Goal: Information Seeking & Learning: Learn about a topic

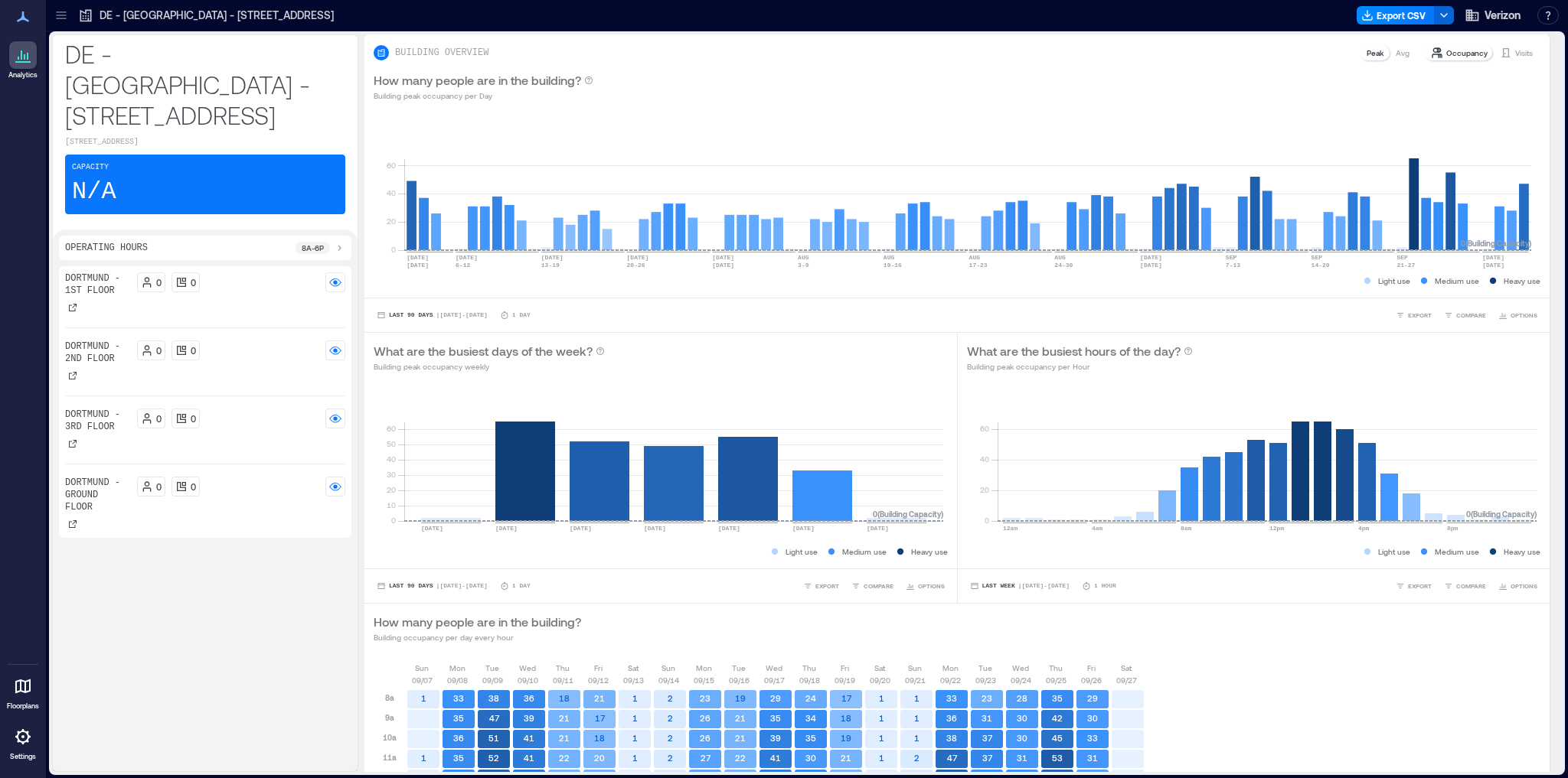
click at [87, 18] on icon at bounding box center [86, 15] width 15 height 15
click at [123, 18] on p "DE - [GEOGRAPHIC_DATA] - [STREET_ADDRESS]" at bounding box center [216, 15] width 234 height 15
click at [61, 15] on icon at bounding box center [61, 15] width 10 height 2
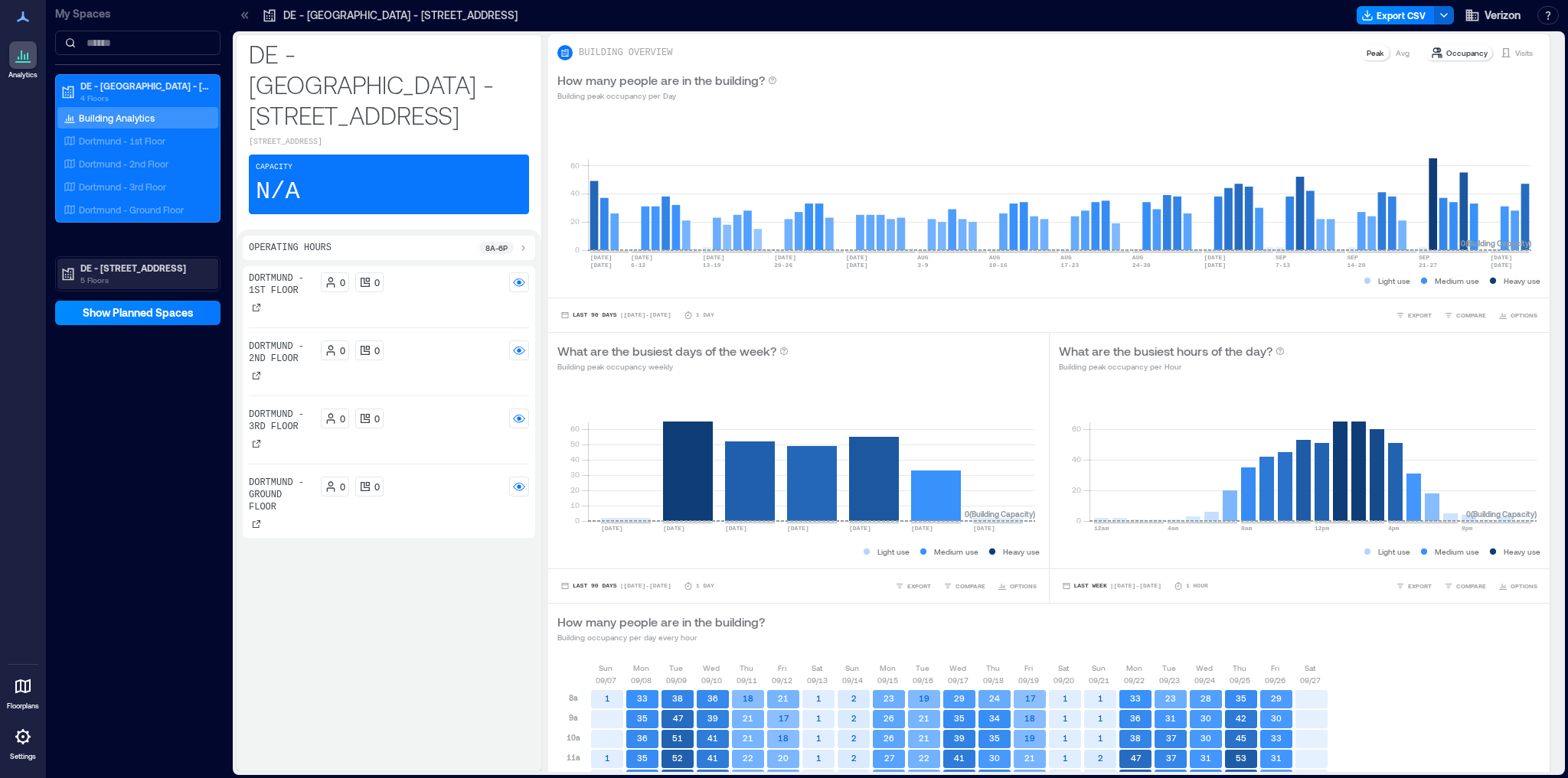
click at [118, 274] on p "5 Floors" at bounding box center [145, 280] width 129 height 12
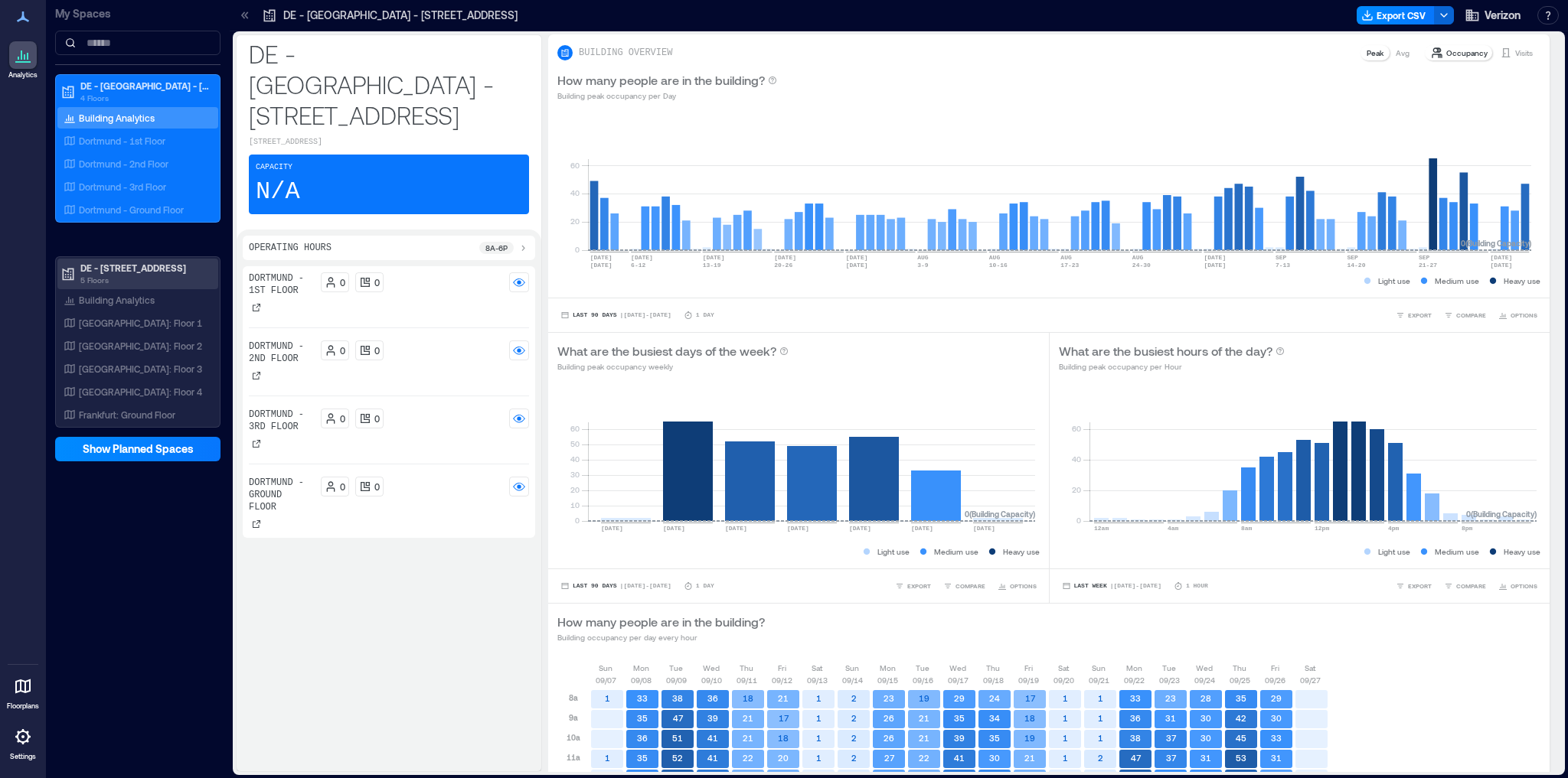
click at [117, 271] on p "DE - [STREET_ADDRESS]" at bounding box center [145, 267] width 129 height 12
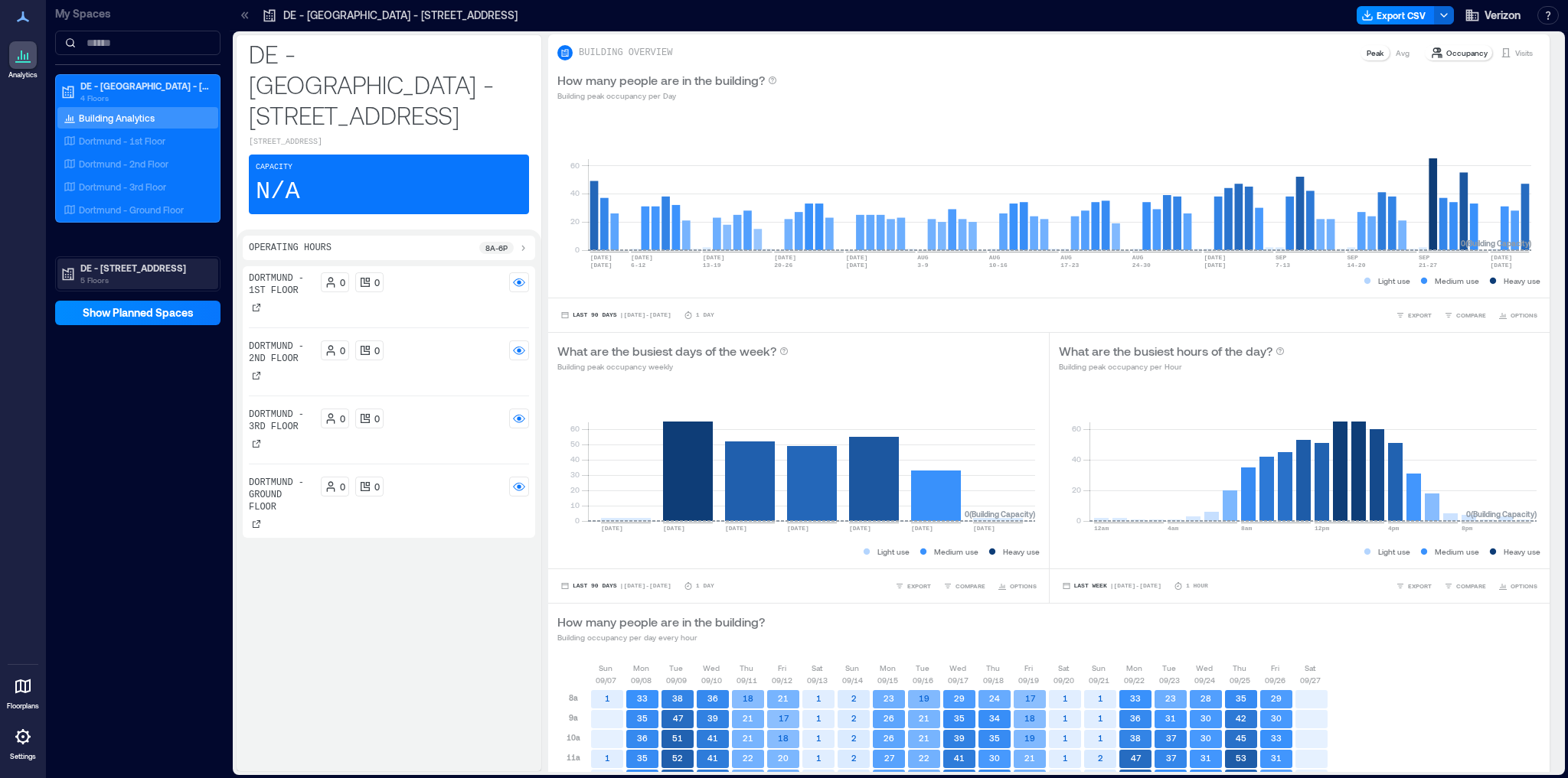
click at [117, 271] on p "DE - [STREET_ADDRESS]" at bounding box center [145, 267] width 129 height 12
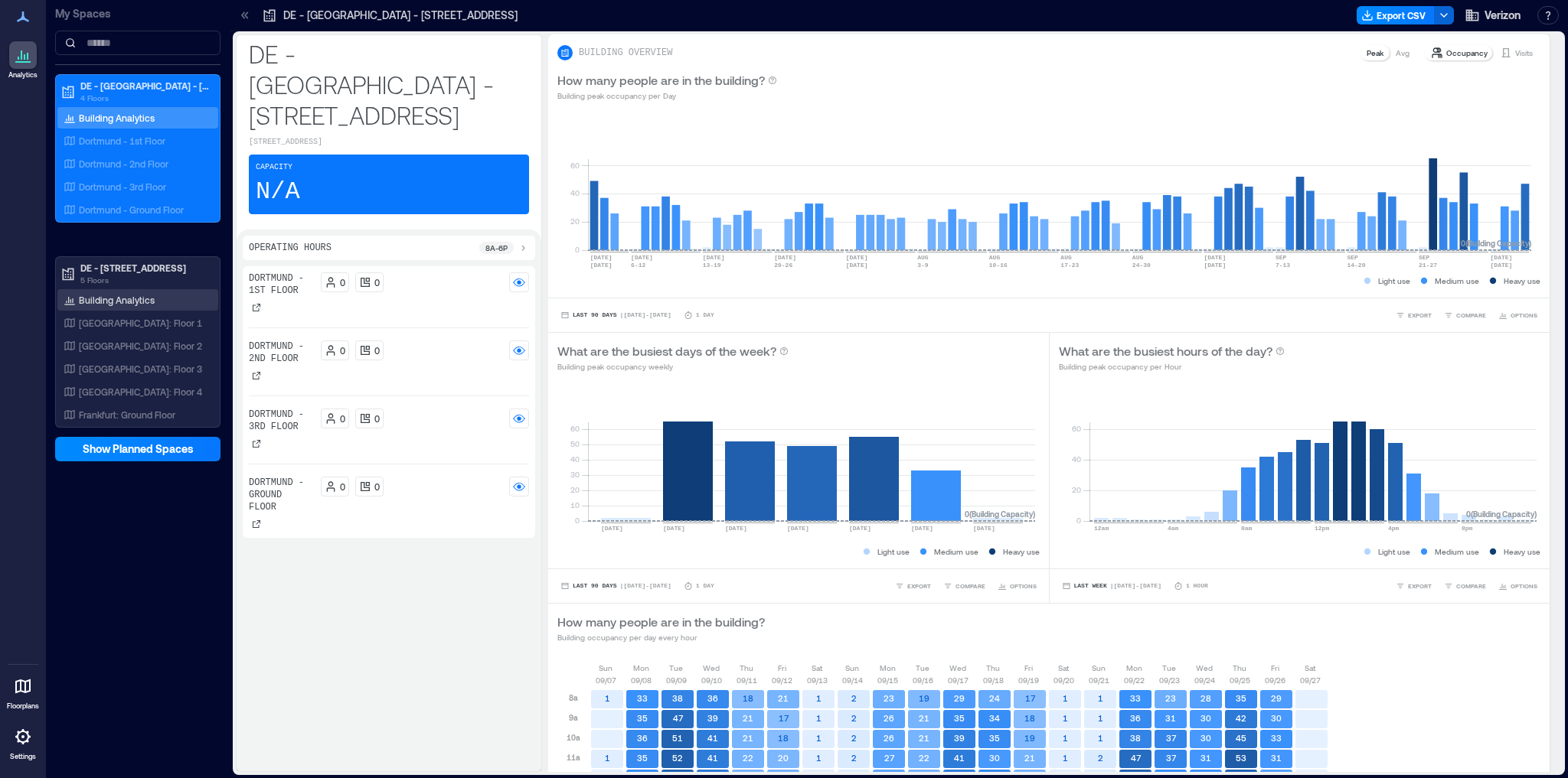
click at [112, 297] on p "Building Analytics" at bounding box center [117, 300] width 75 height 12
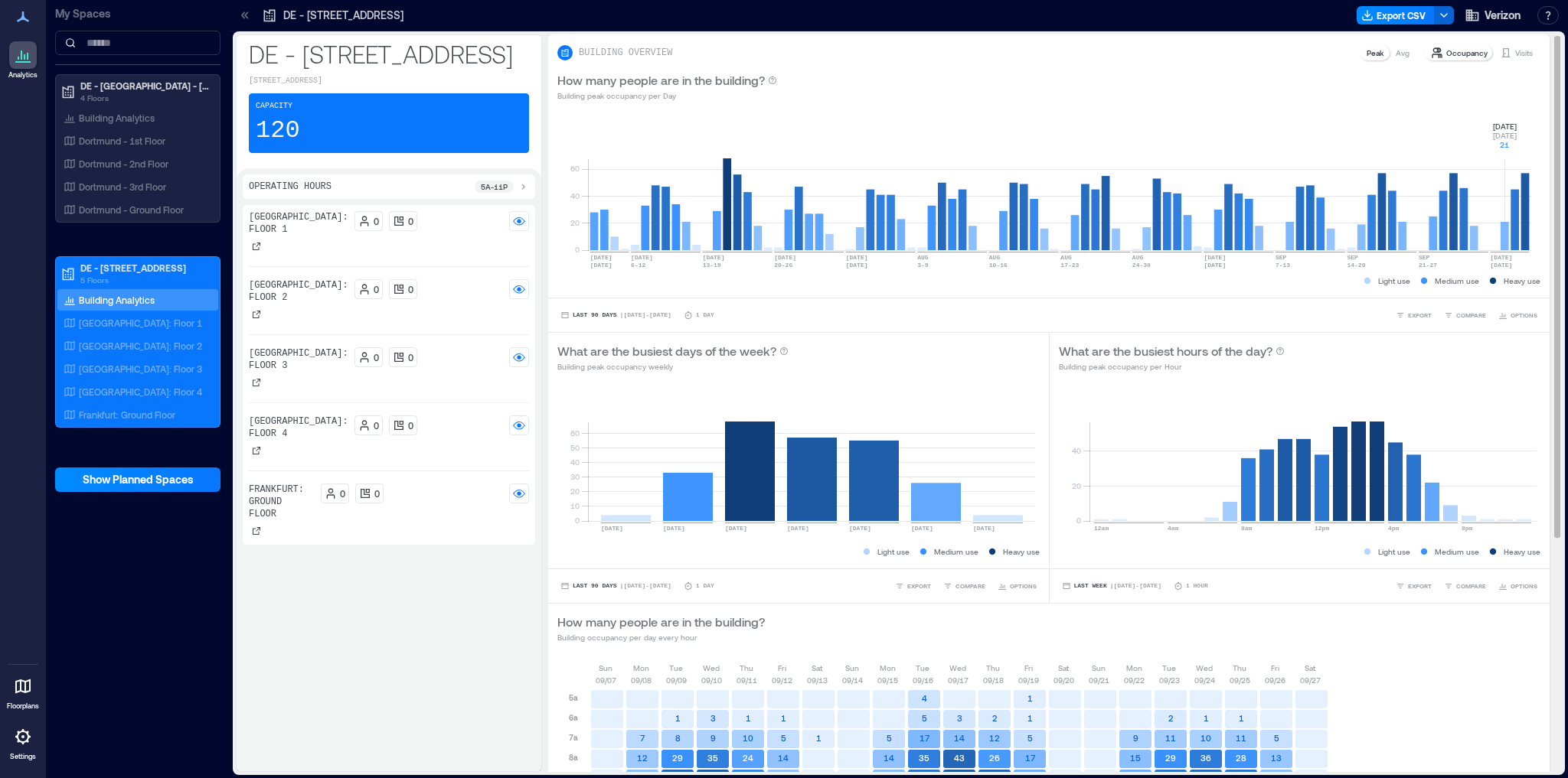
click at [1504, 227] on rect at bounding box center [1060, 185] width 944 height 130
click at [1517, 224] on rect at bounding box center [1060, 185] width 944 height 130
click at [1524, 225] on rect at bounding box center [1060, 185] width 944 height 130
click at [724, 81] on p "How many people are in the building?" at bounding box center [661, 80] width 207 height 18
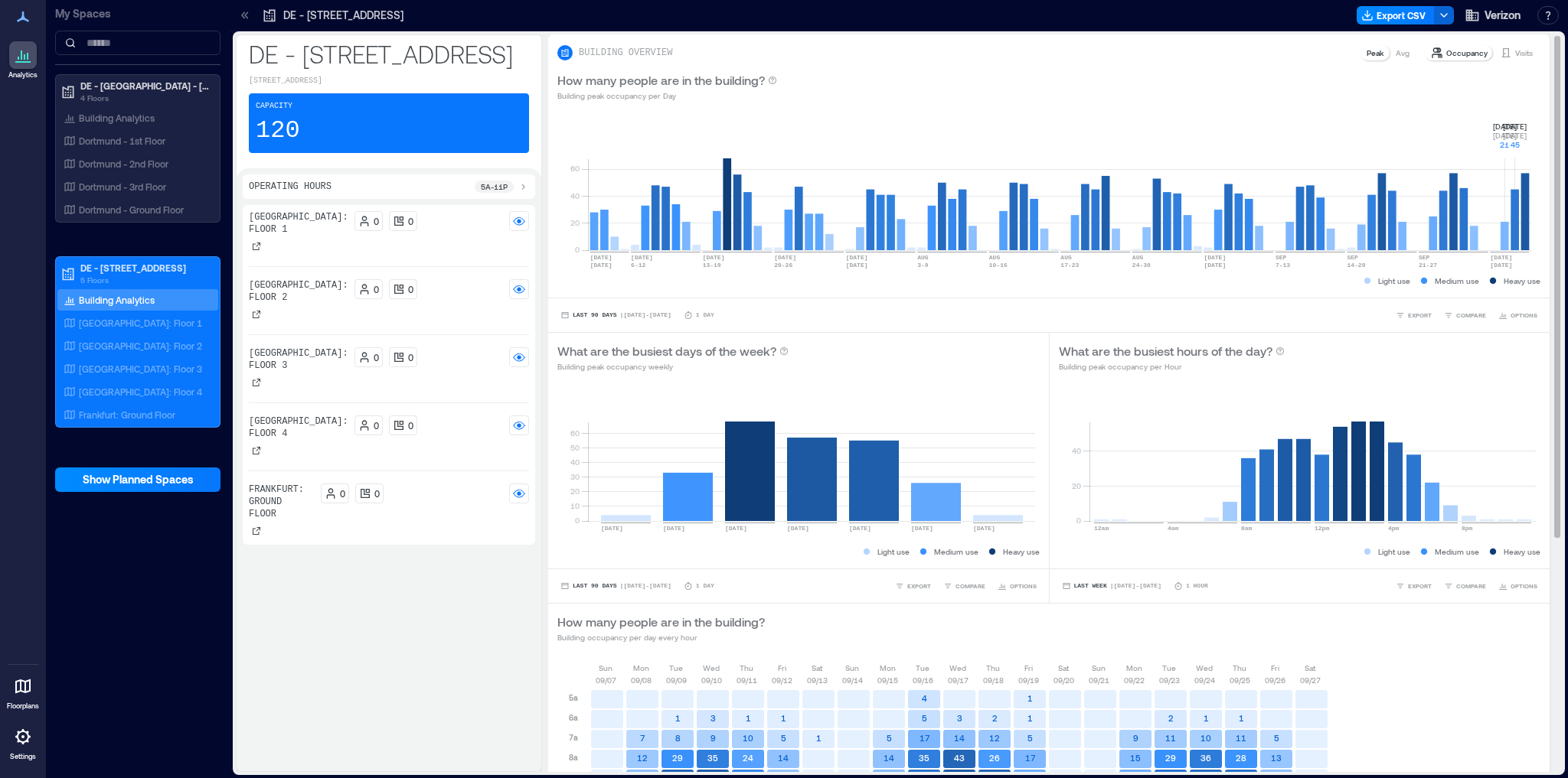
click at [649, 94] on p "Building peak occupancy per Day" at bounding box center [667, 96] width 219 height 12
click at [1464, 54] on p "Occupancy" at bounding box center [1467, 52] width 41 height 12
click at [1367, 52] on p "Peak" at bounding box center [1375, 52] width 17 height 12
click at [1458, 49] on p "Occupancy" at bounding box center [1467, 52] width 41 height 12
click at [1516, 52] on p "Visits" at bounding box center [1524, 52] width 18 height 12
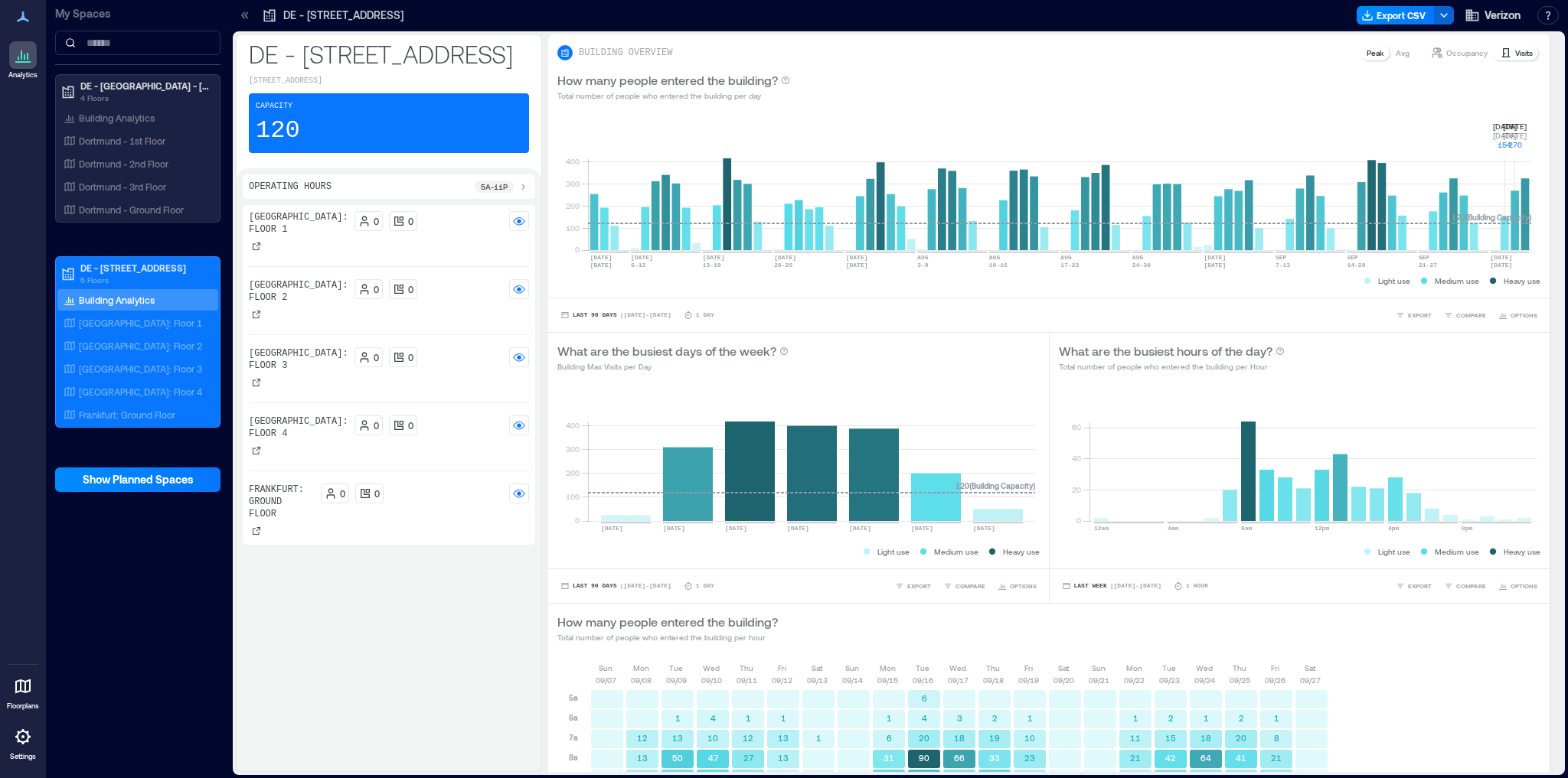
click at [17, 750] on div at bounding box center [23, 737] width 27 height 27
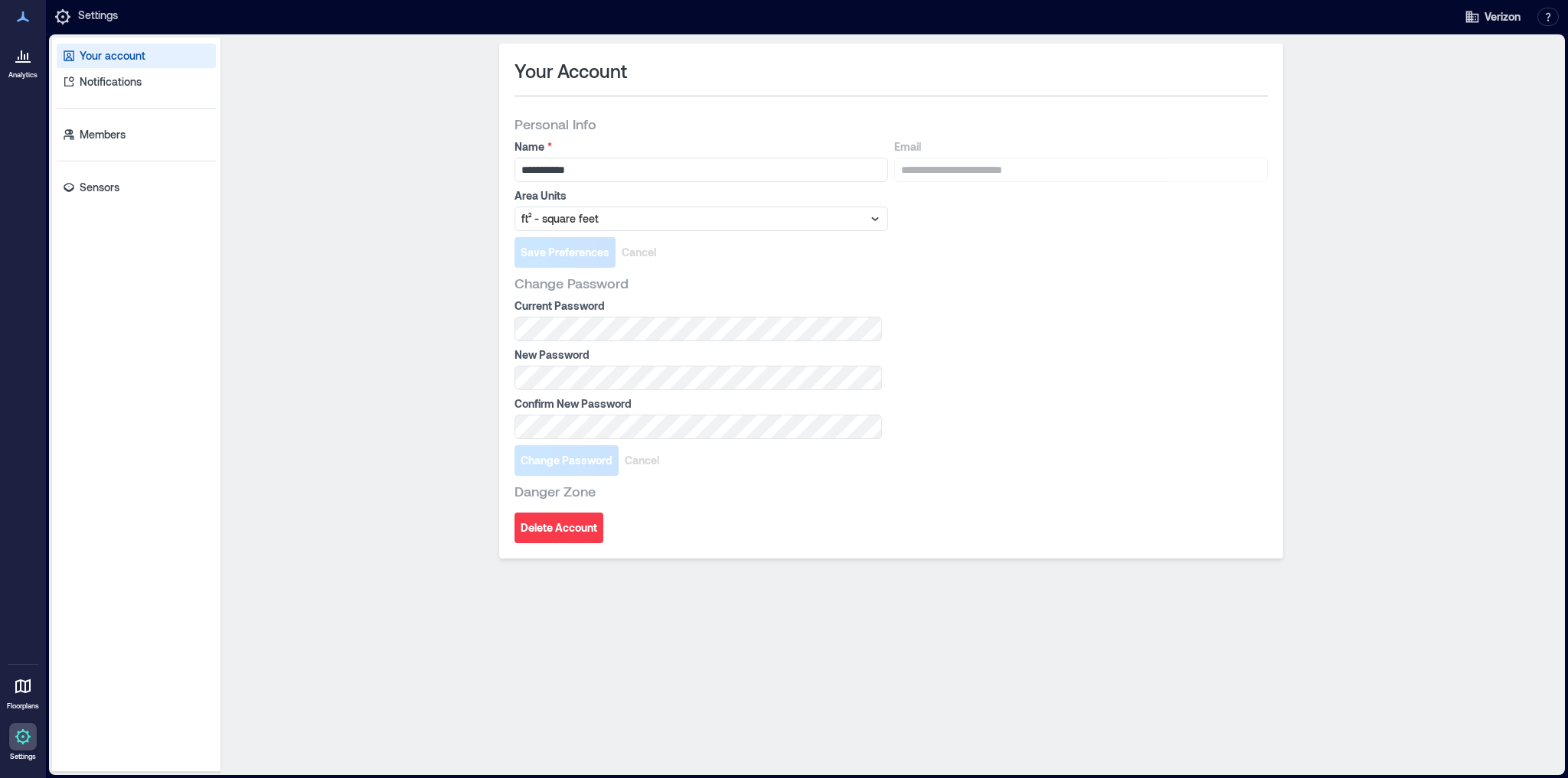
click at [25, 59] on icon at bounding box center [25, 57] width 2 height 5
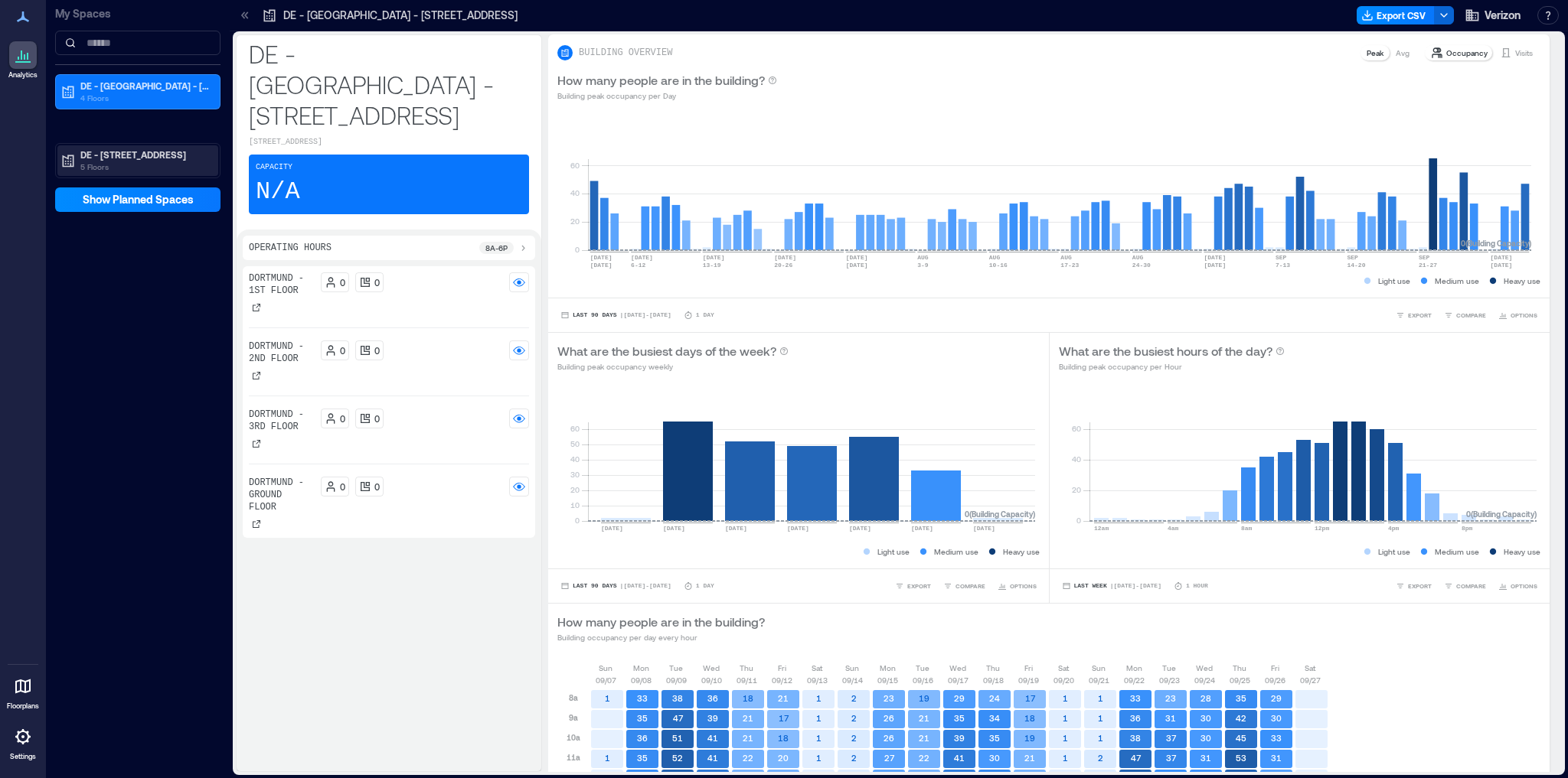
click at [132, 165] on p "5 Floors" at bounding box center [145, 167] width 129 height 12
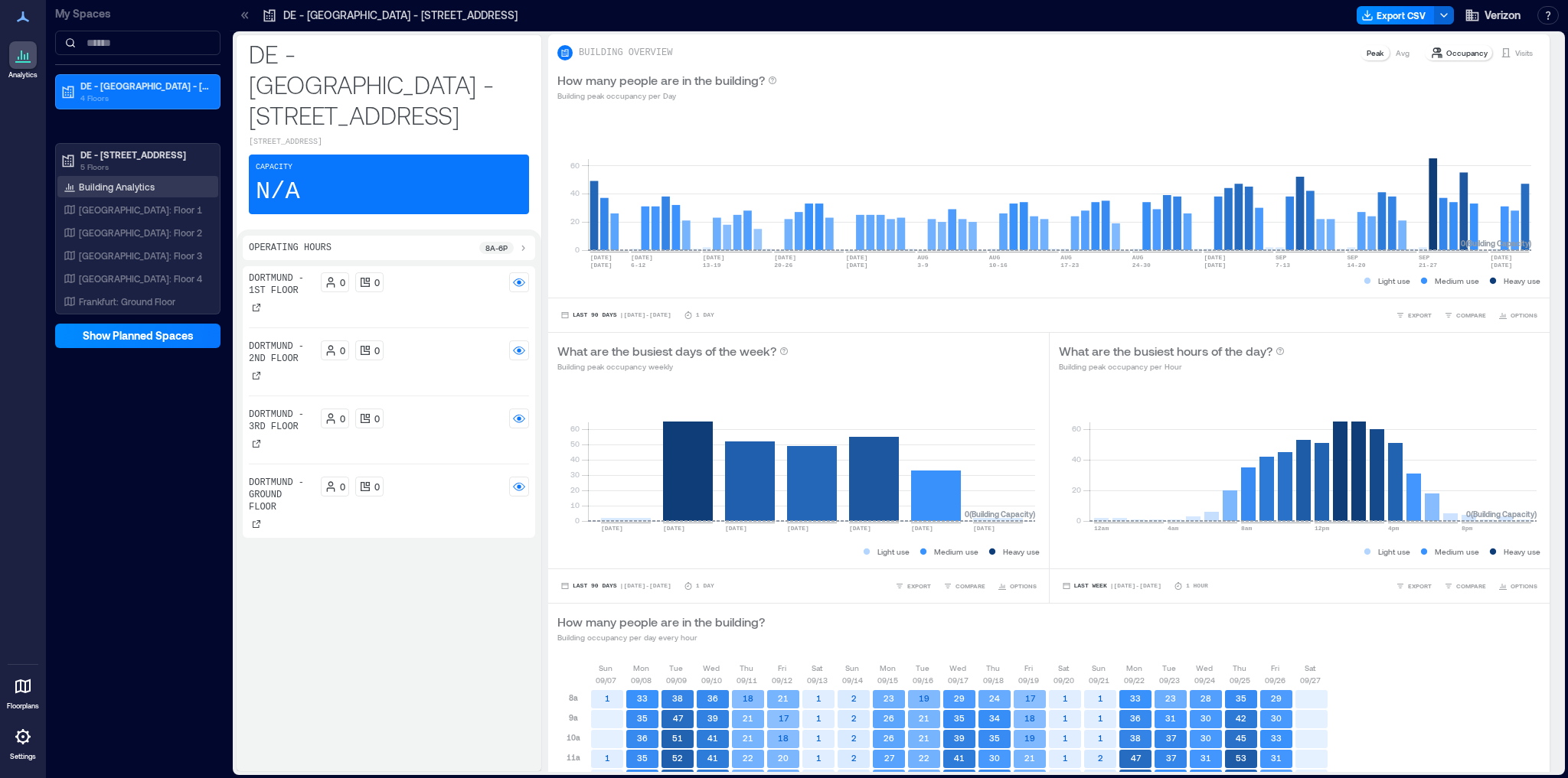
click at [137, 184] on p "Building Analytics" at bounding box center [117, 187] width 75 height 12
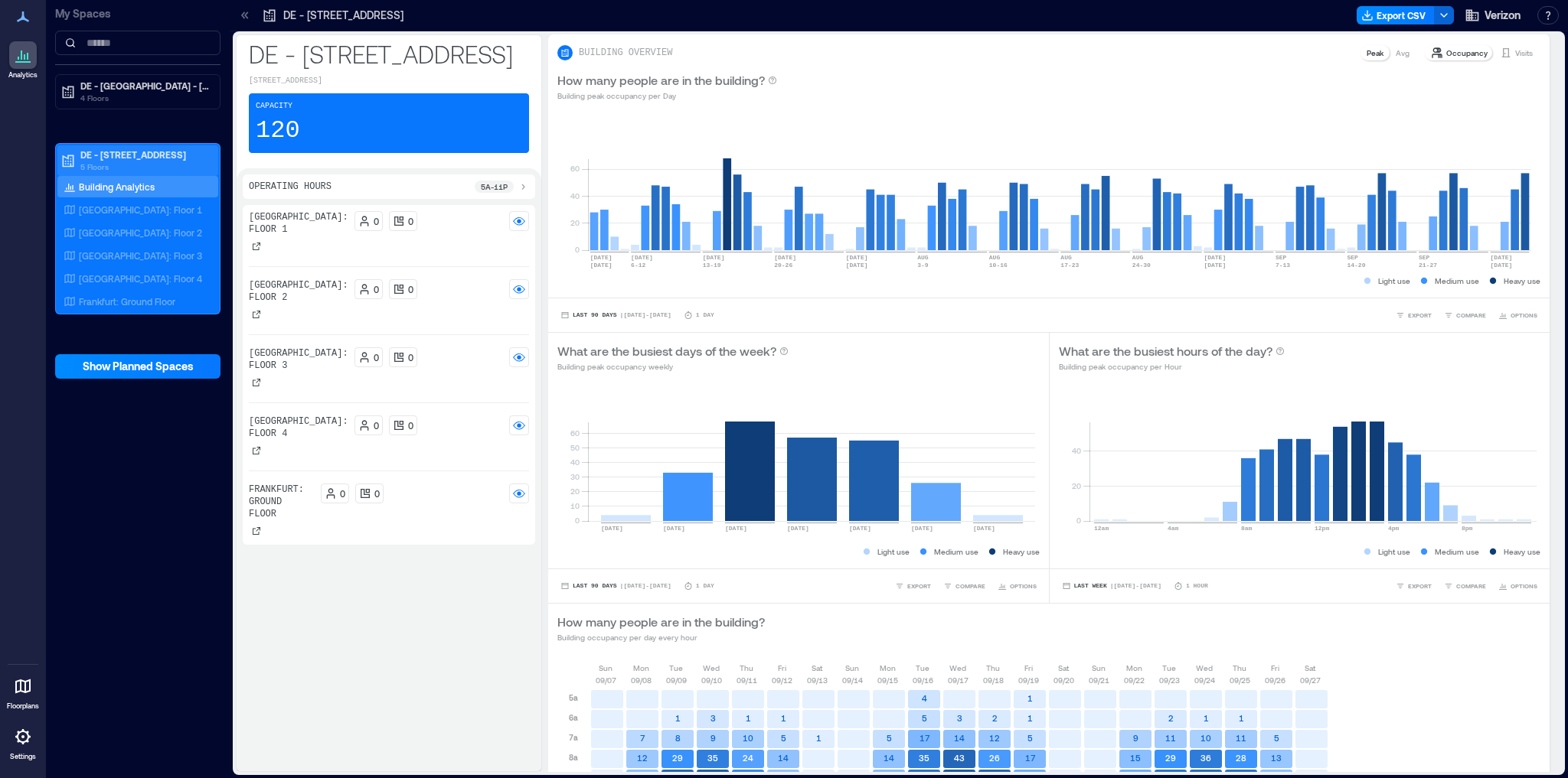
click at [135, 155] on p "DE - [STREET_ADDRESS]" at bounding box center [145, 154] width 129 height 12
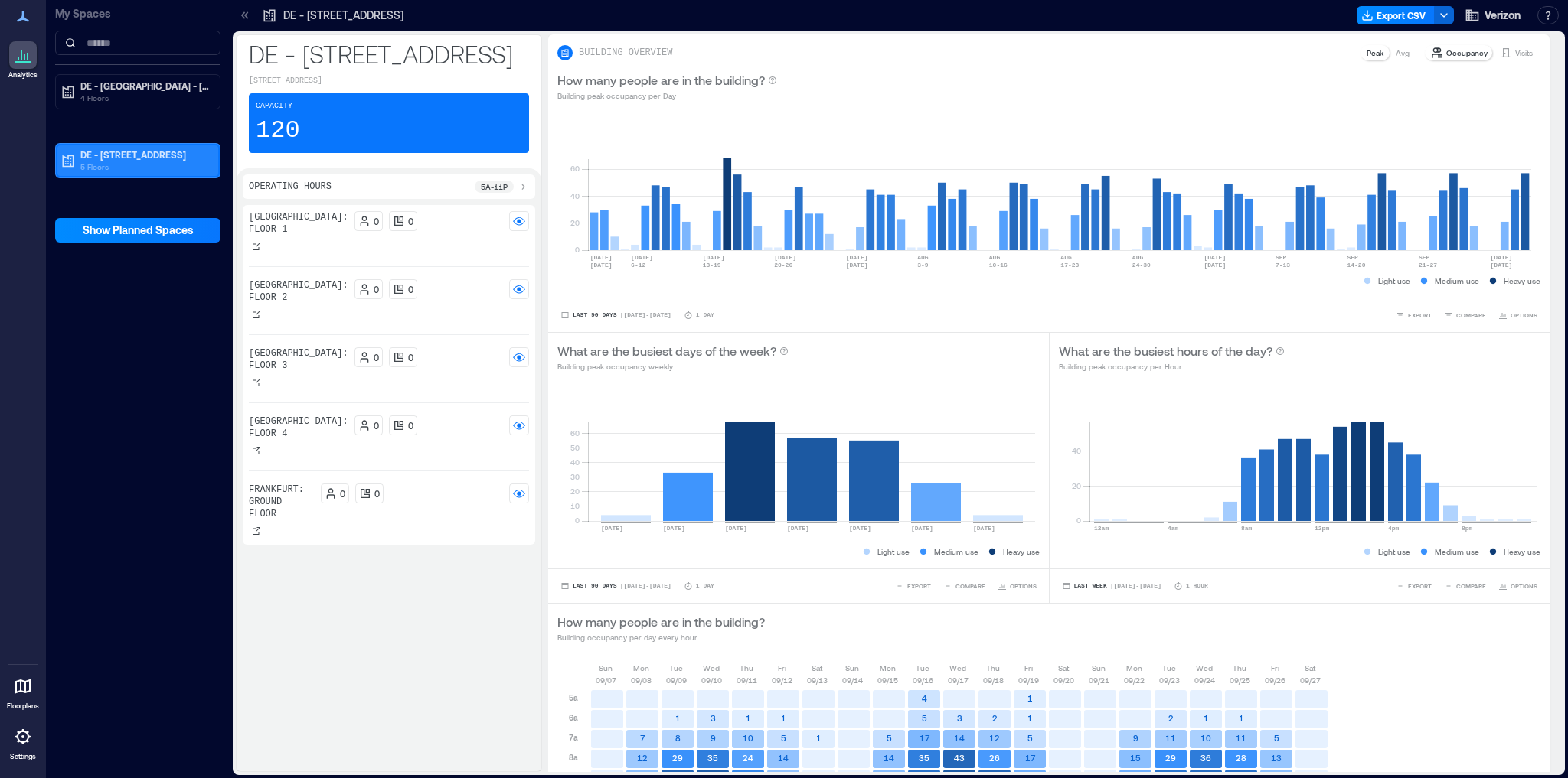
click at [135, 155] on p "DE - [STREET_ADDRESS]" at bounding box center [145, 154] width 129 height 12
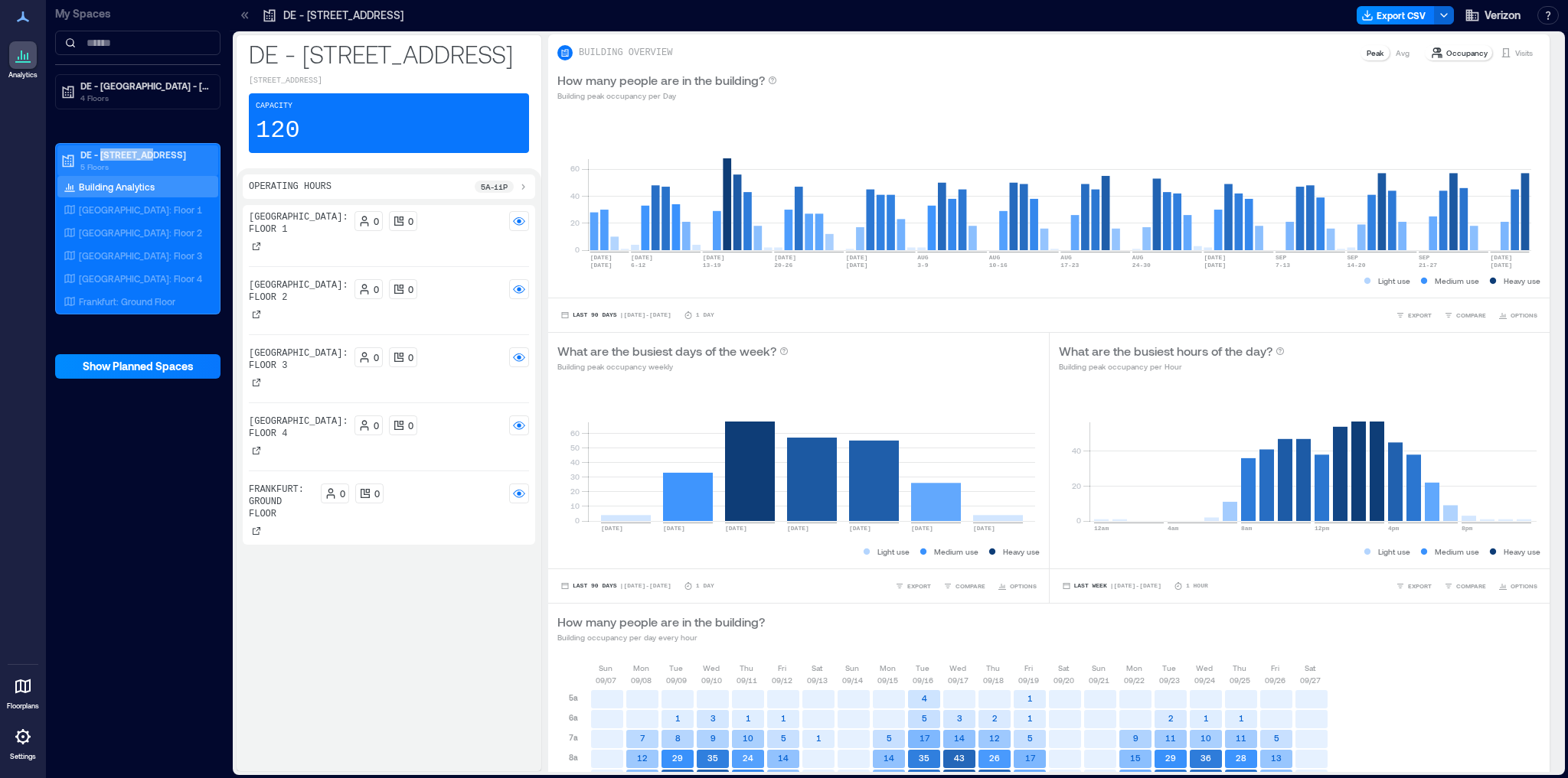
click at [135, 155] on p "DE - [STREET_ADDRESS]" at bounding box center [145, 154] width 129 height 12
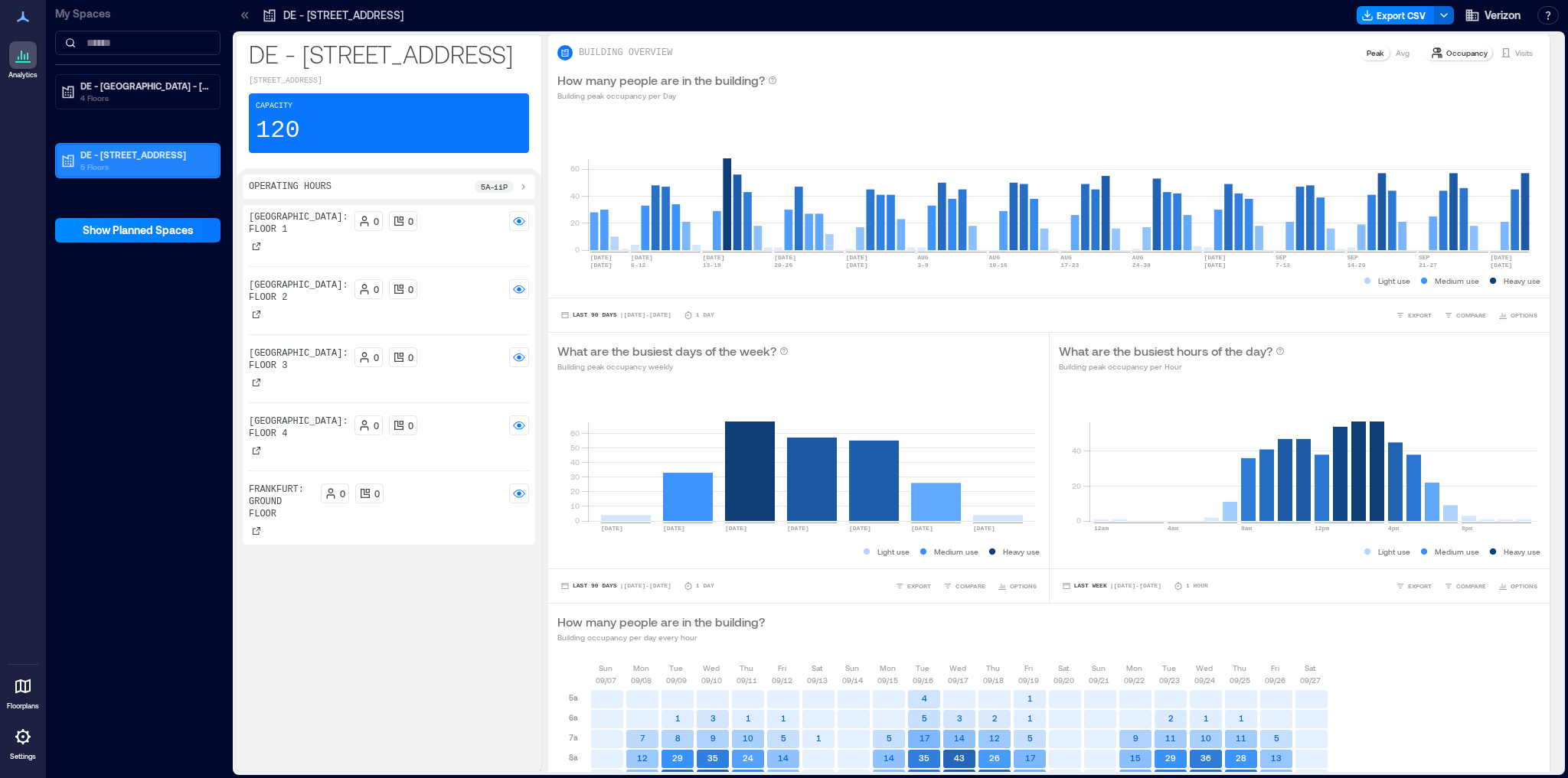
click at [175, 161] on p "5 Floors" at bounding box center [145, 167] width 129 height 12
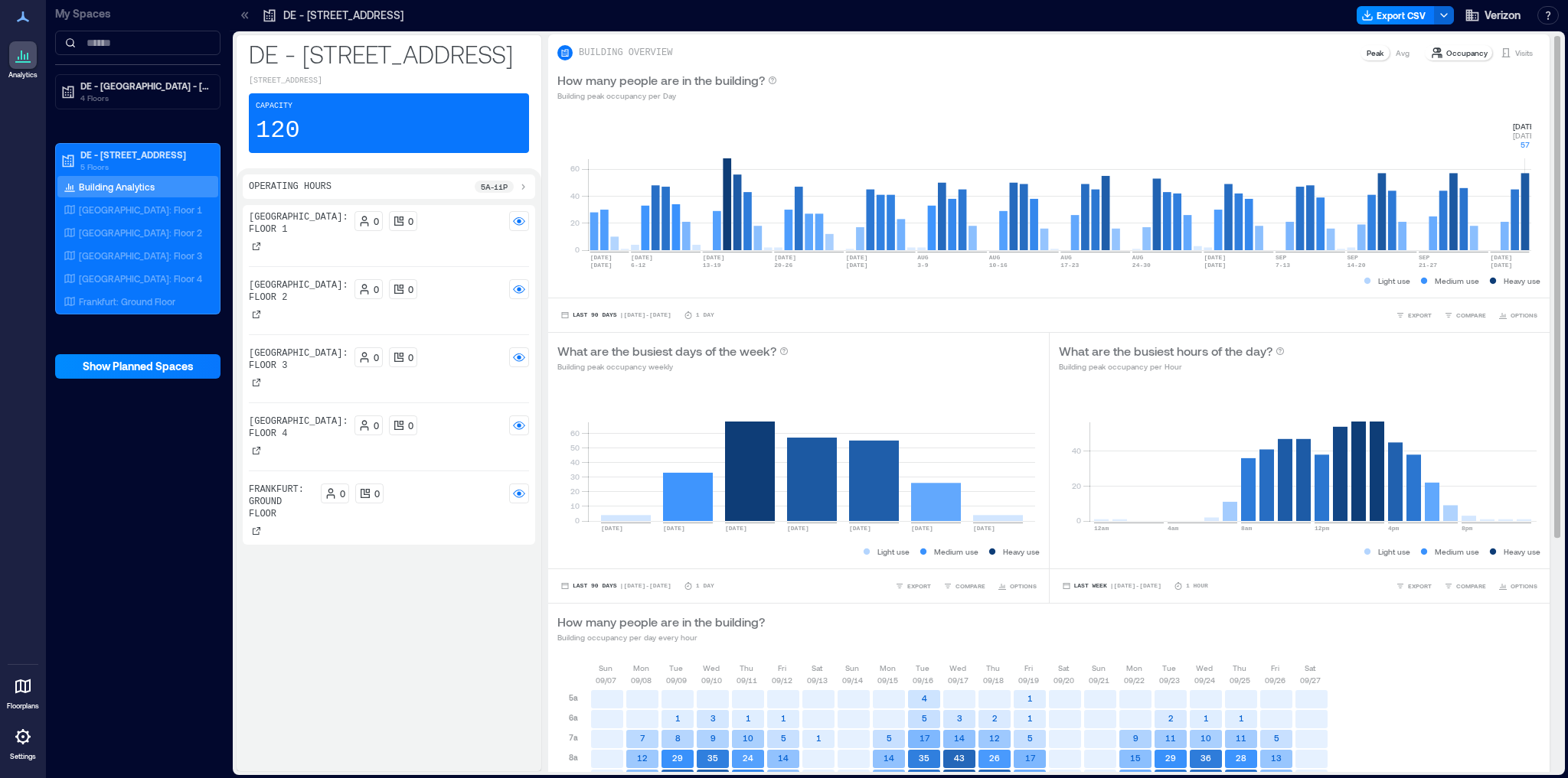
click at [1524, 185] on rect at bounding box center [1060, 185] width 944 height 130
click at [520, 227] on rect at bounding box center [519, 221] width 12 height 12
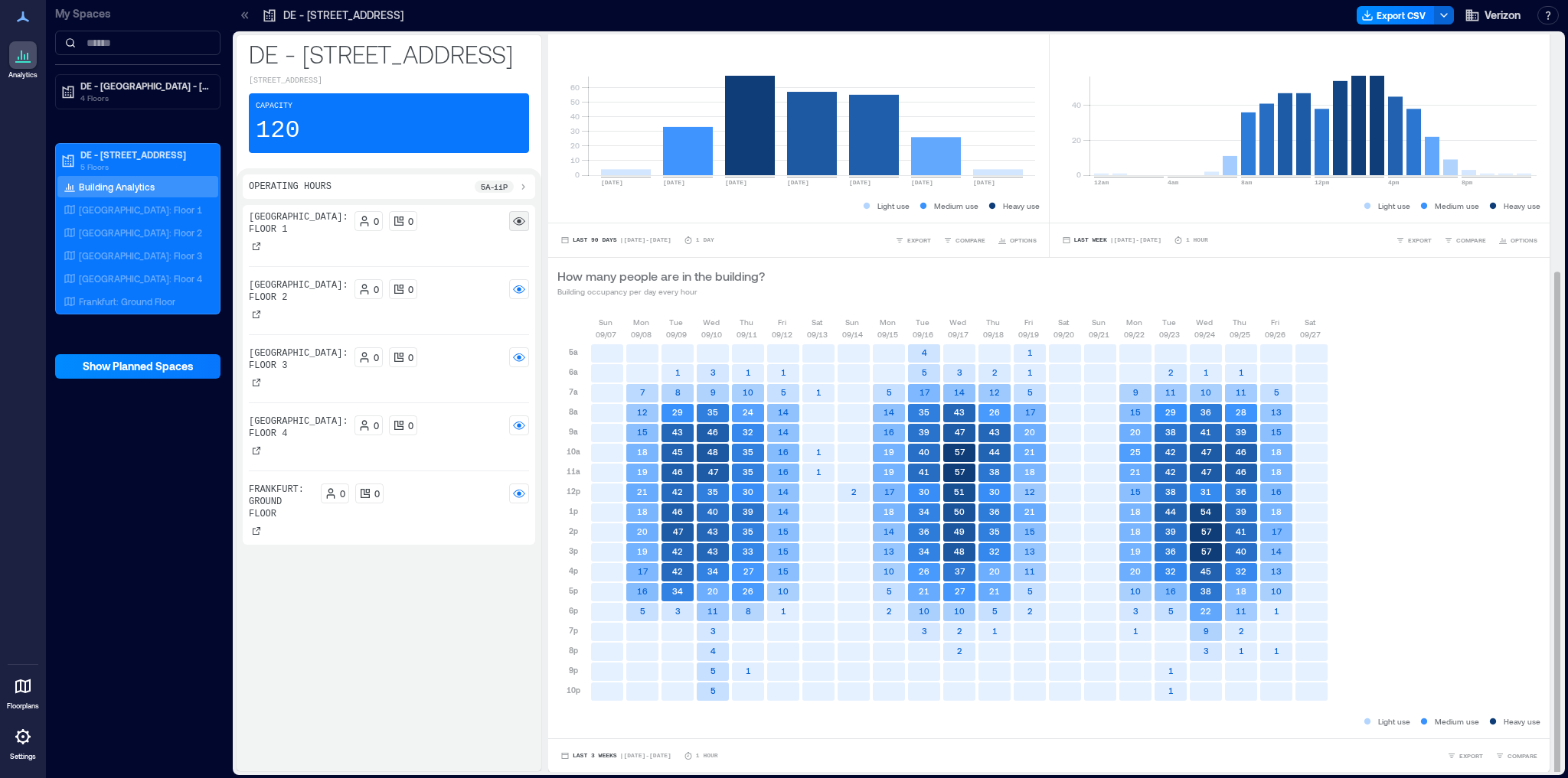
scroll to position [2, 0]
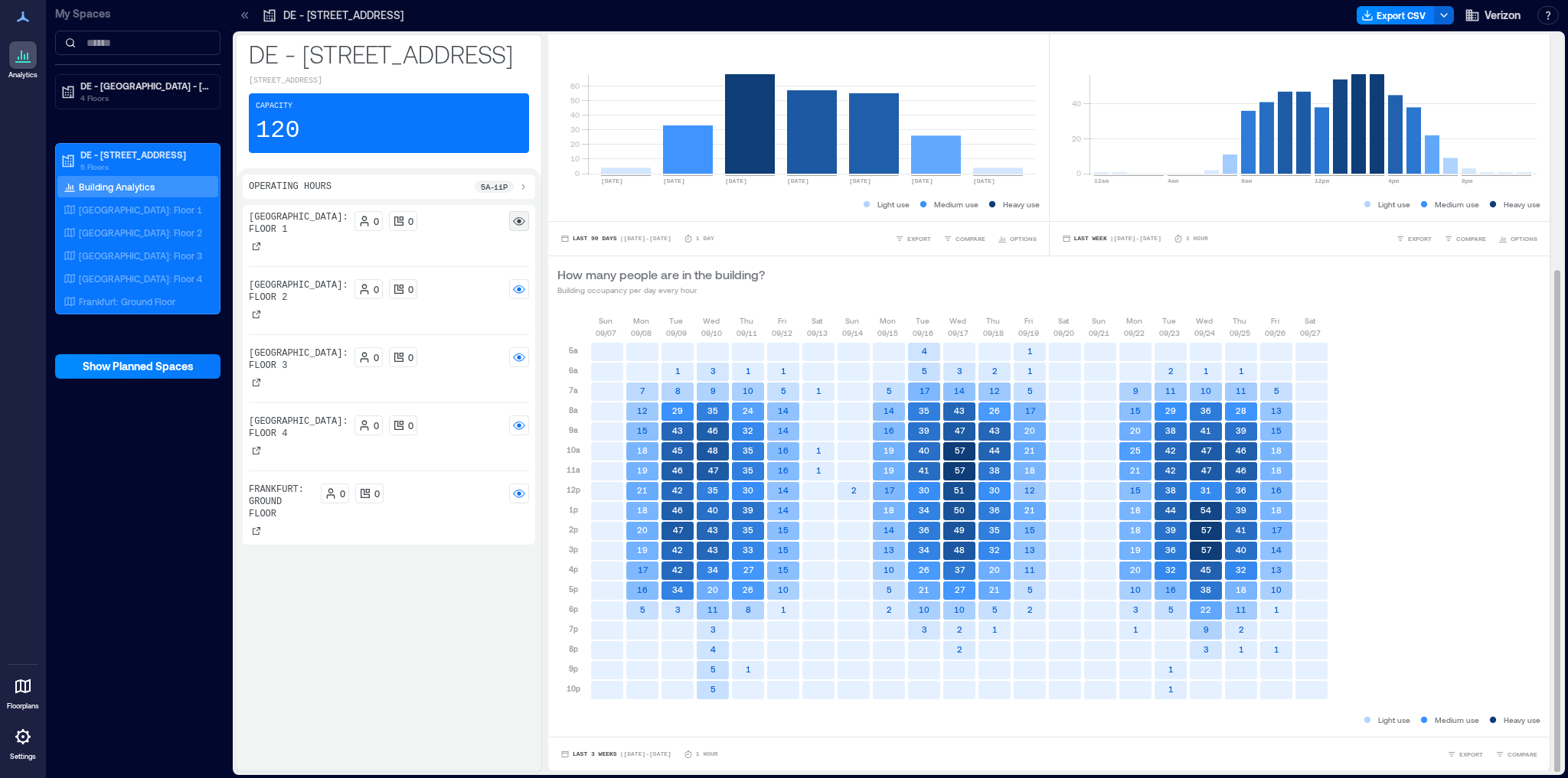
click at [1281, 591] on text "10" at bounding box center [1277, 589] width 11 height 10
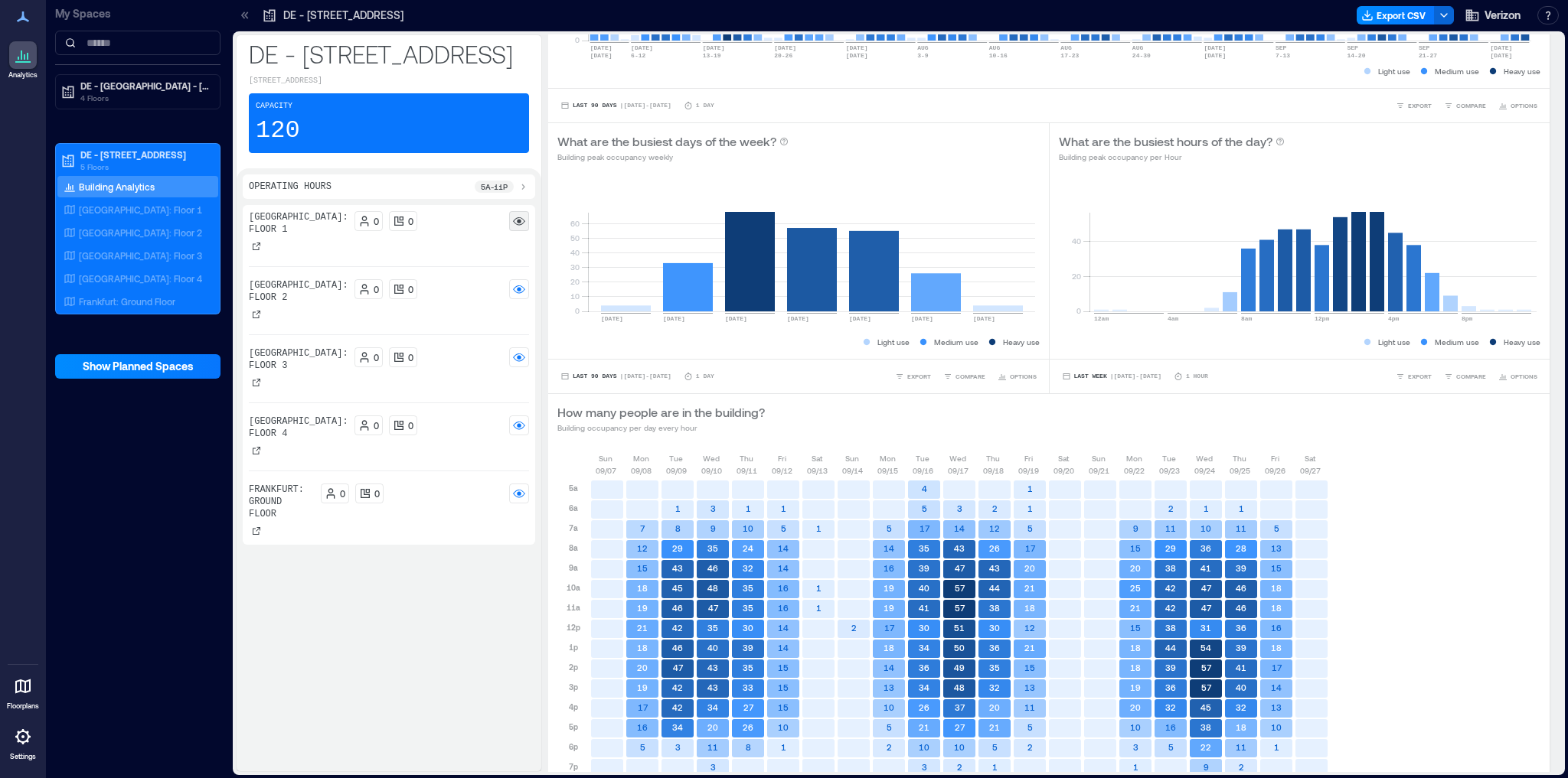
scroll to position [0, 0]
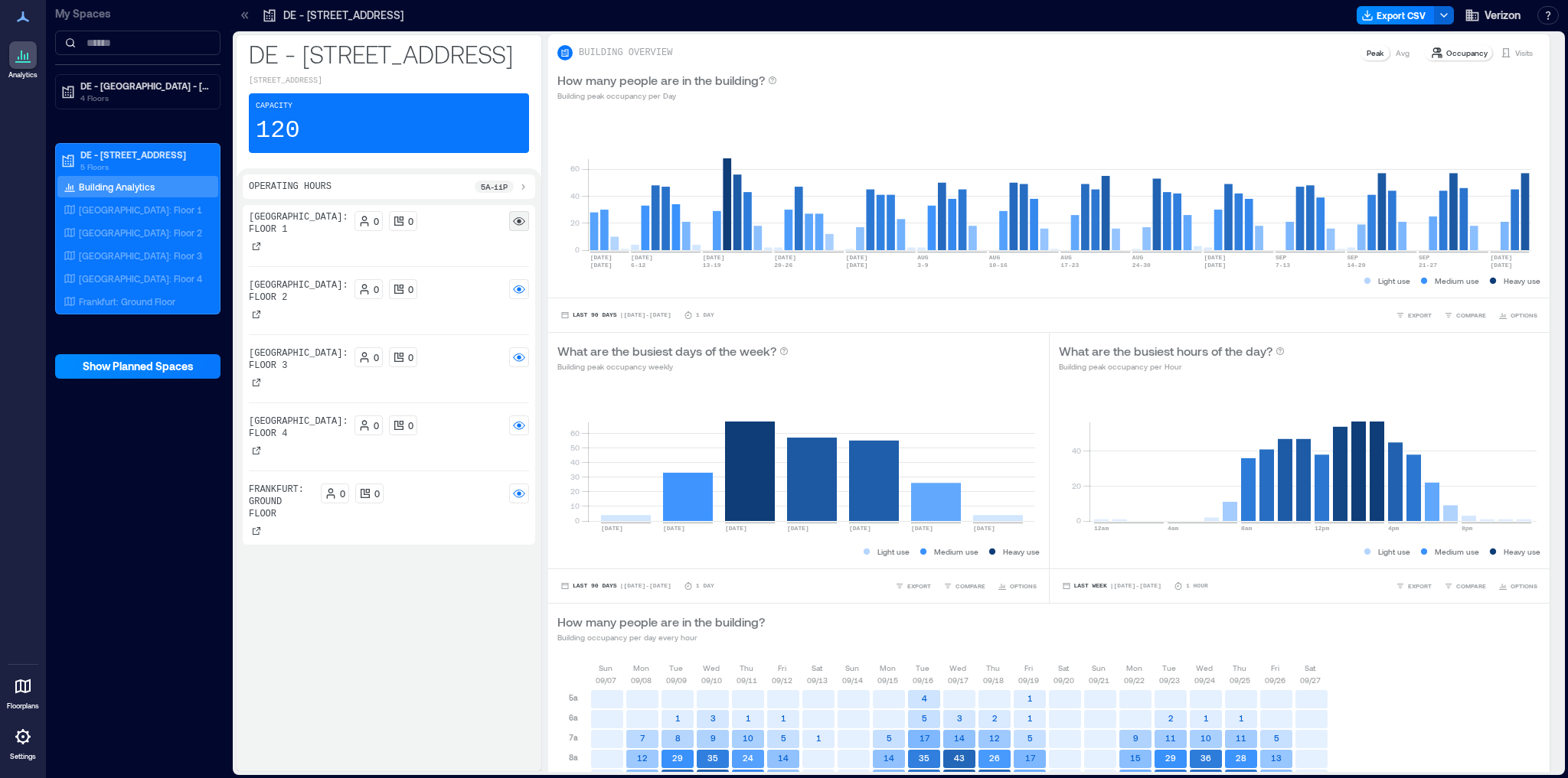
click at [526, 193] on icon at bounding box center [523, 187] width 12 height 12
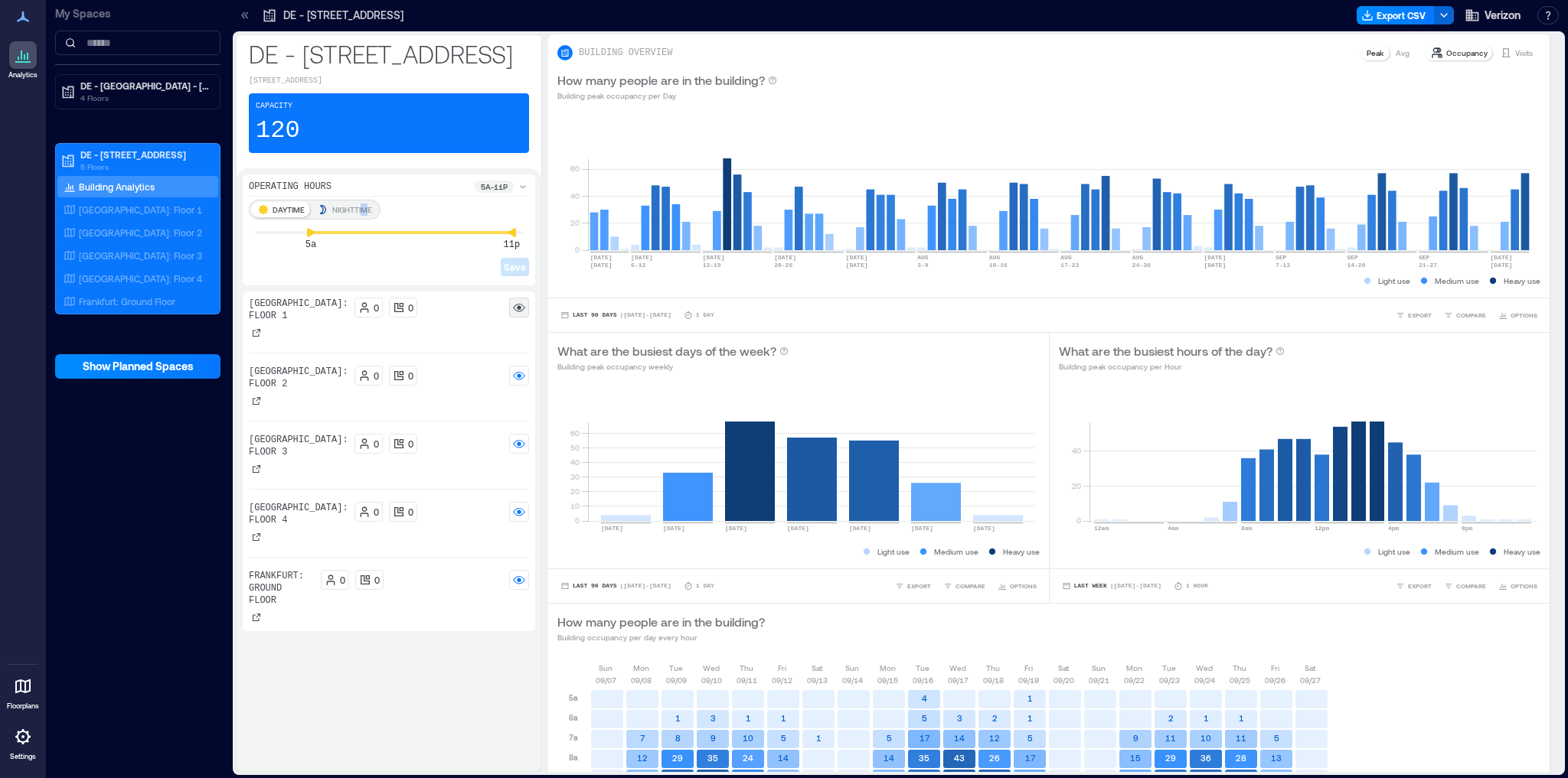
click at [363, 216] on p "NIGHTTIME" at bounding box center [352, 210] width 39 height 12
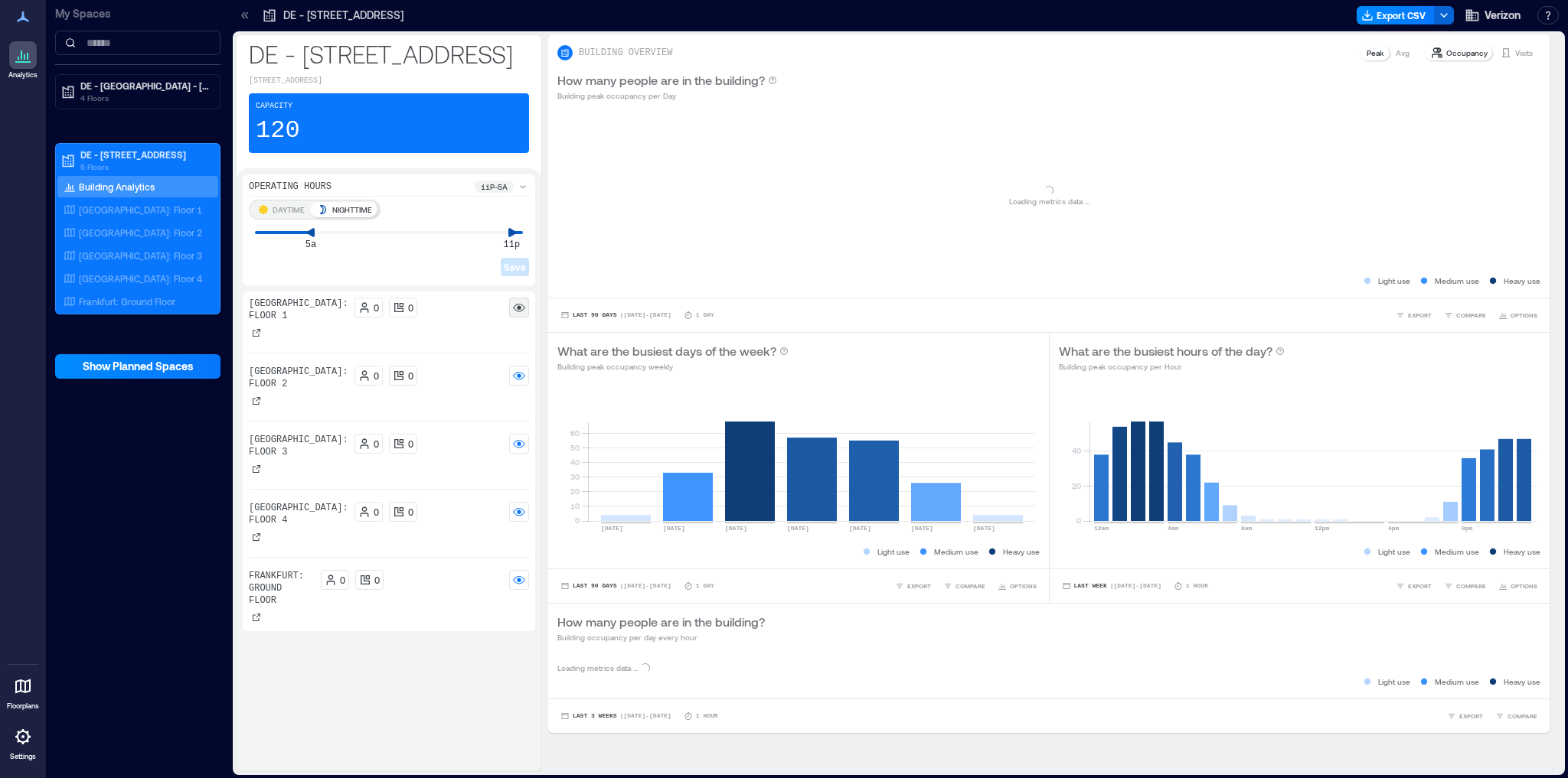
click at [333, 216] on p "NIGHTTIME" at bounding box center [352, 210] width 39 height 12
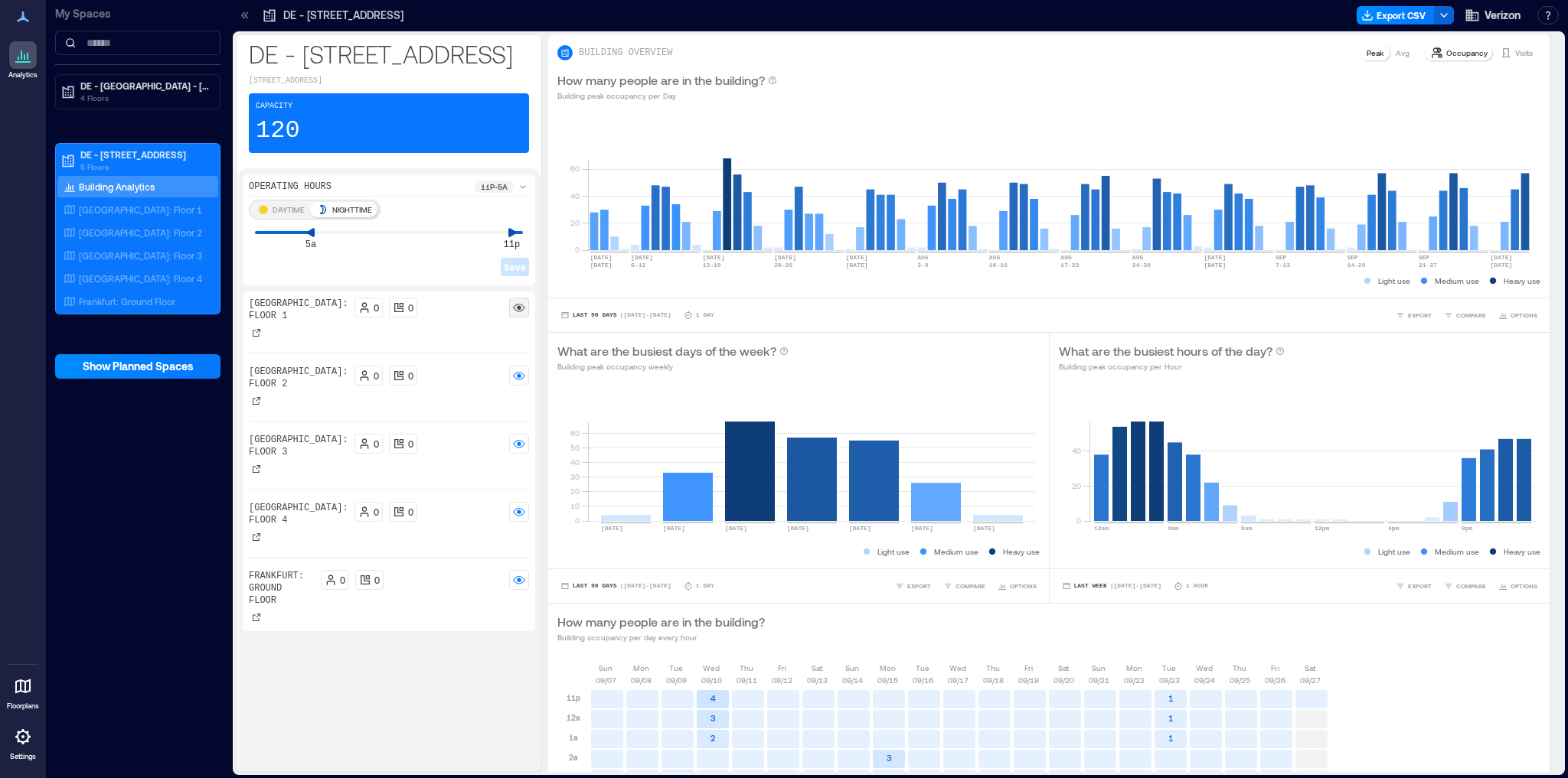
click at [276, 216] on p "DAYTIME" at bounding box center [289, 210] width 33 height 12
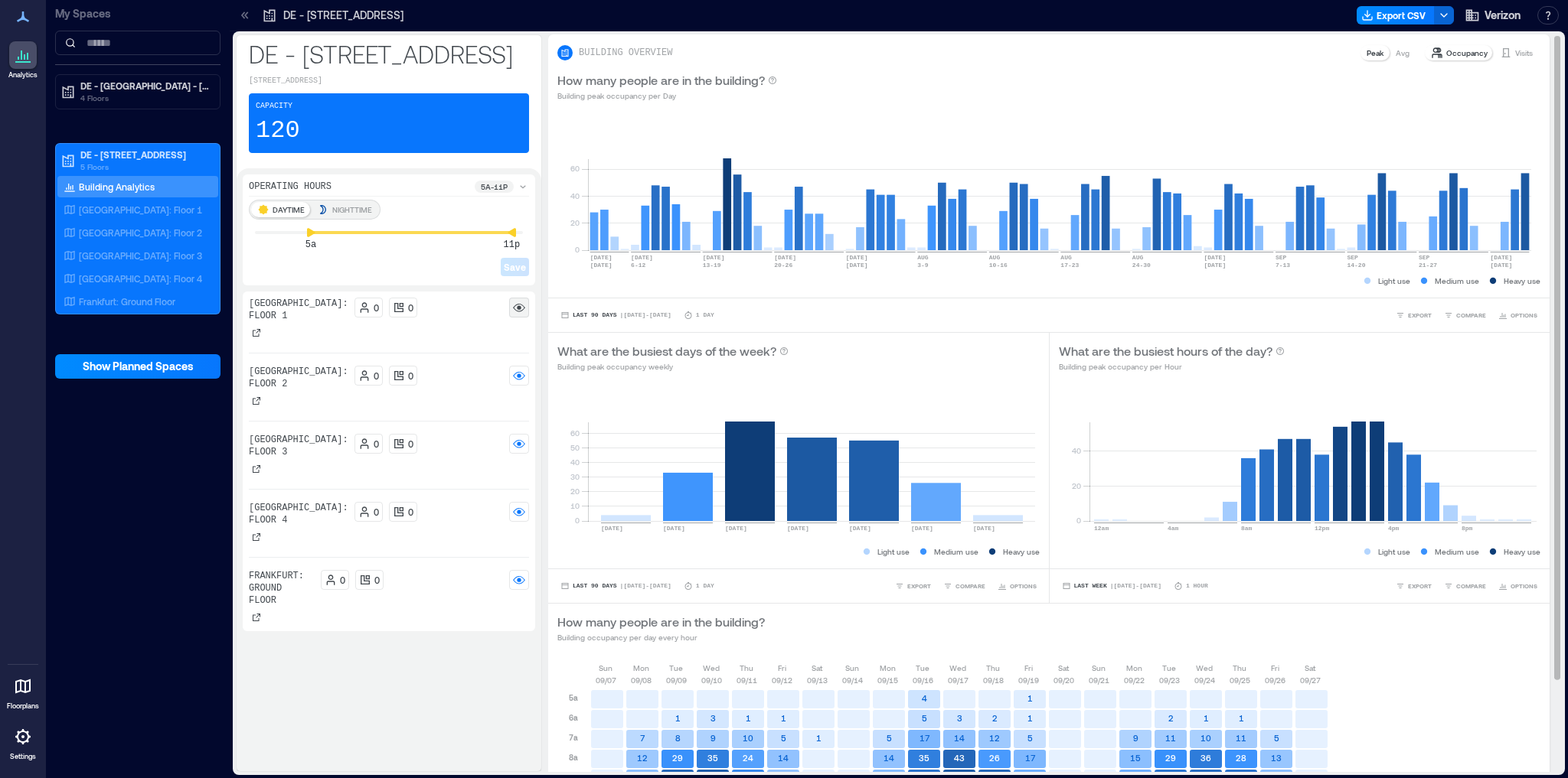
click at [1396, 54] on p "Avg" at bounding box center [1403, 52] width 14 height 12
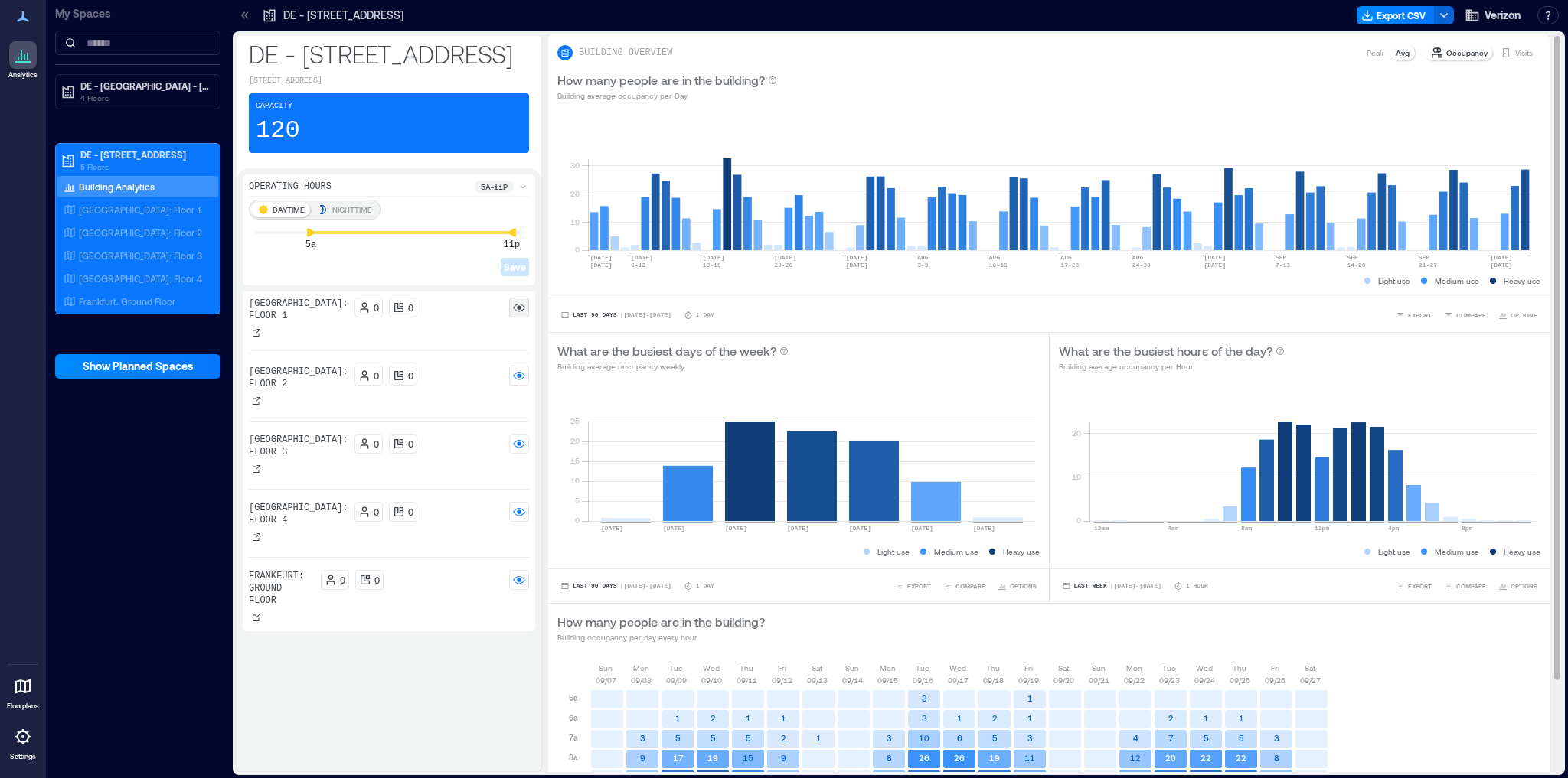
click at [1367, 52] on p "Peak" at bounding box center [1375, 52] width 17 height 12
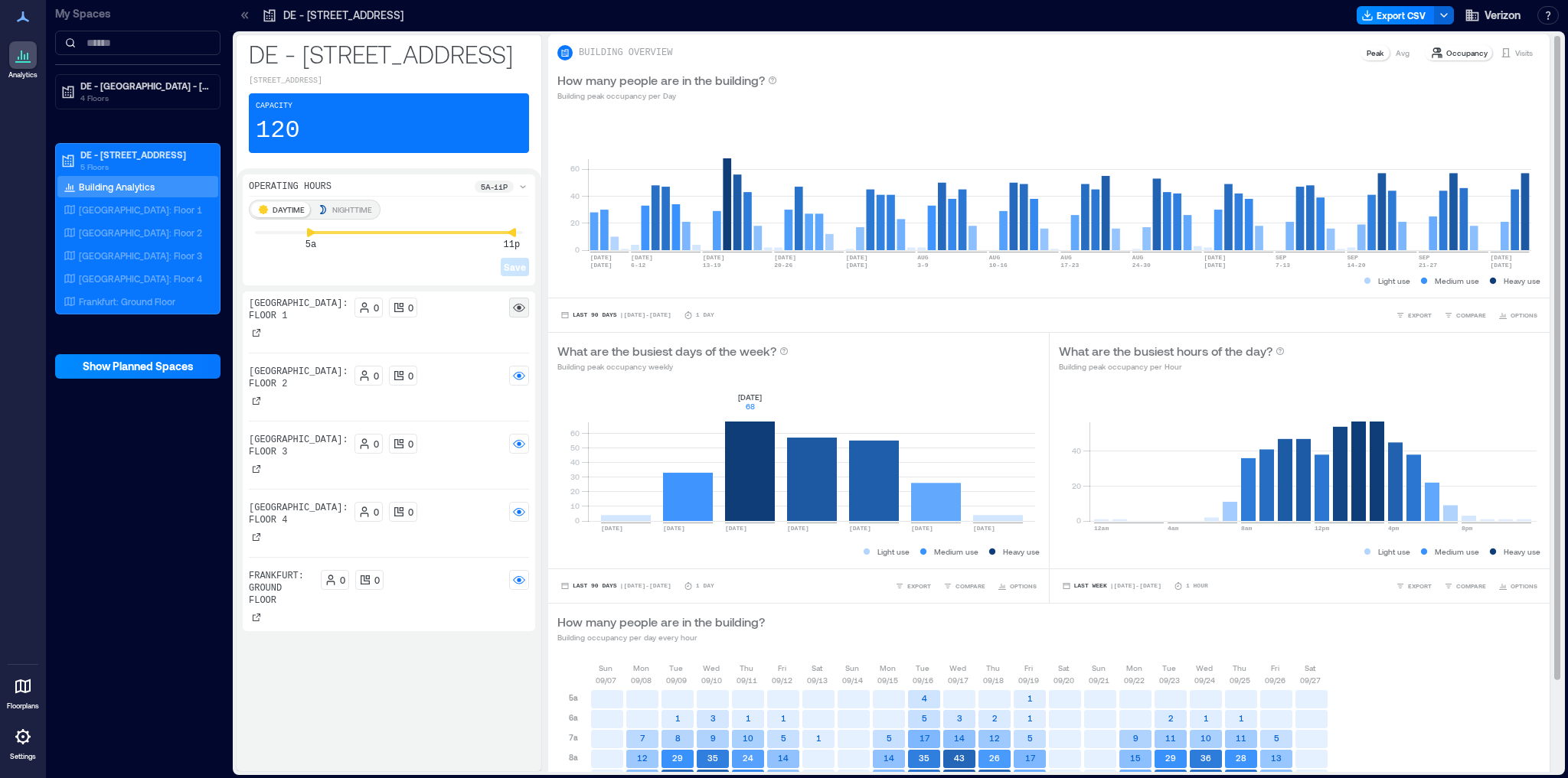
click at [750, 471] on rect at bounding box center [812, 456] width 448 height 130
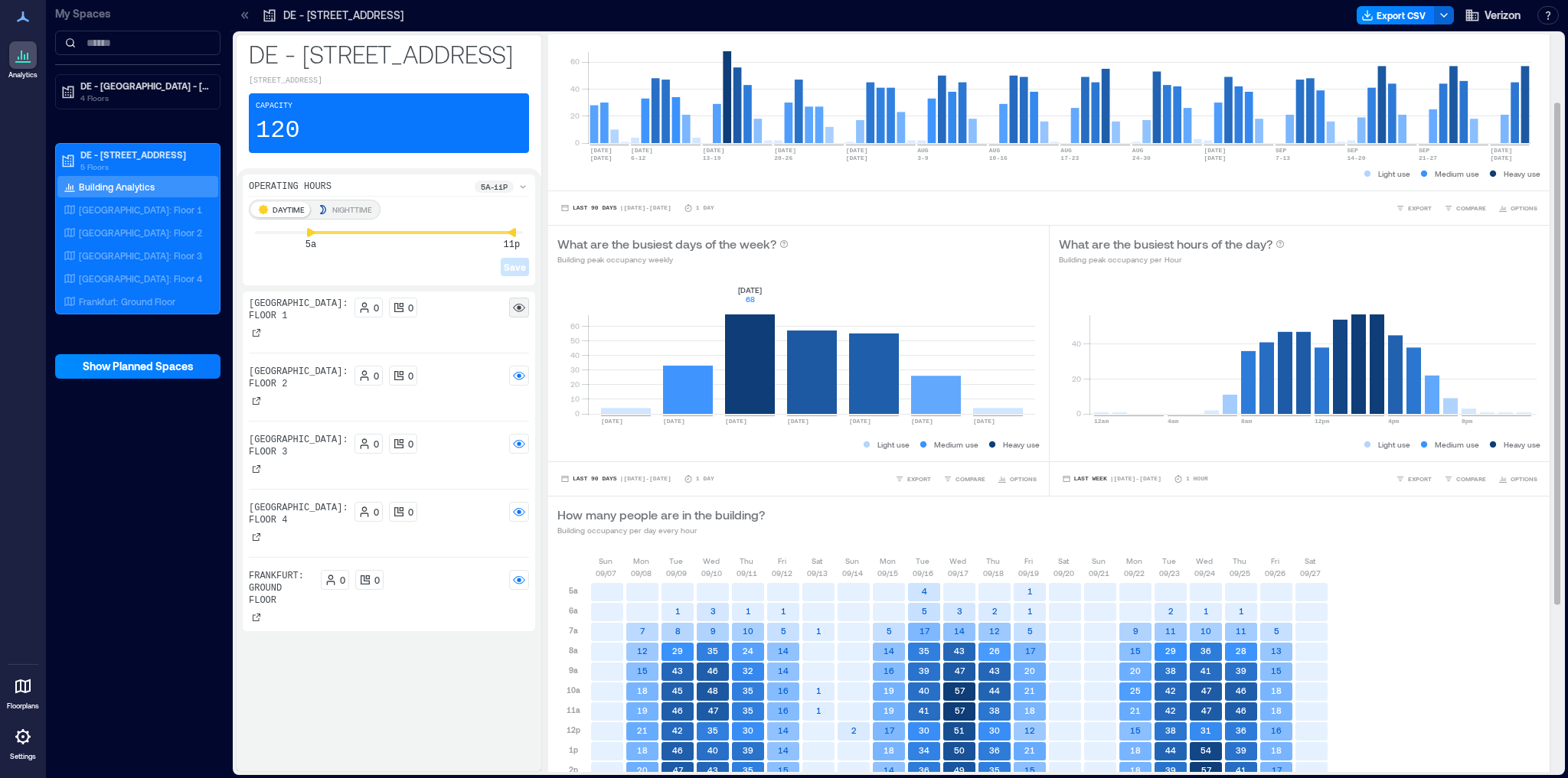
scroll to position [123, 0]
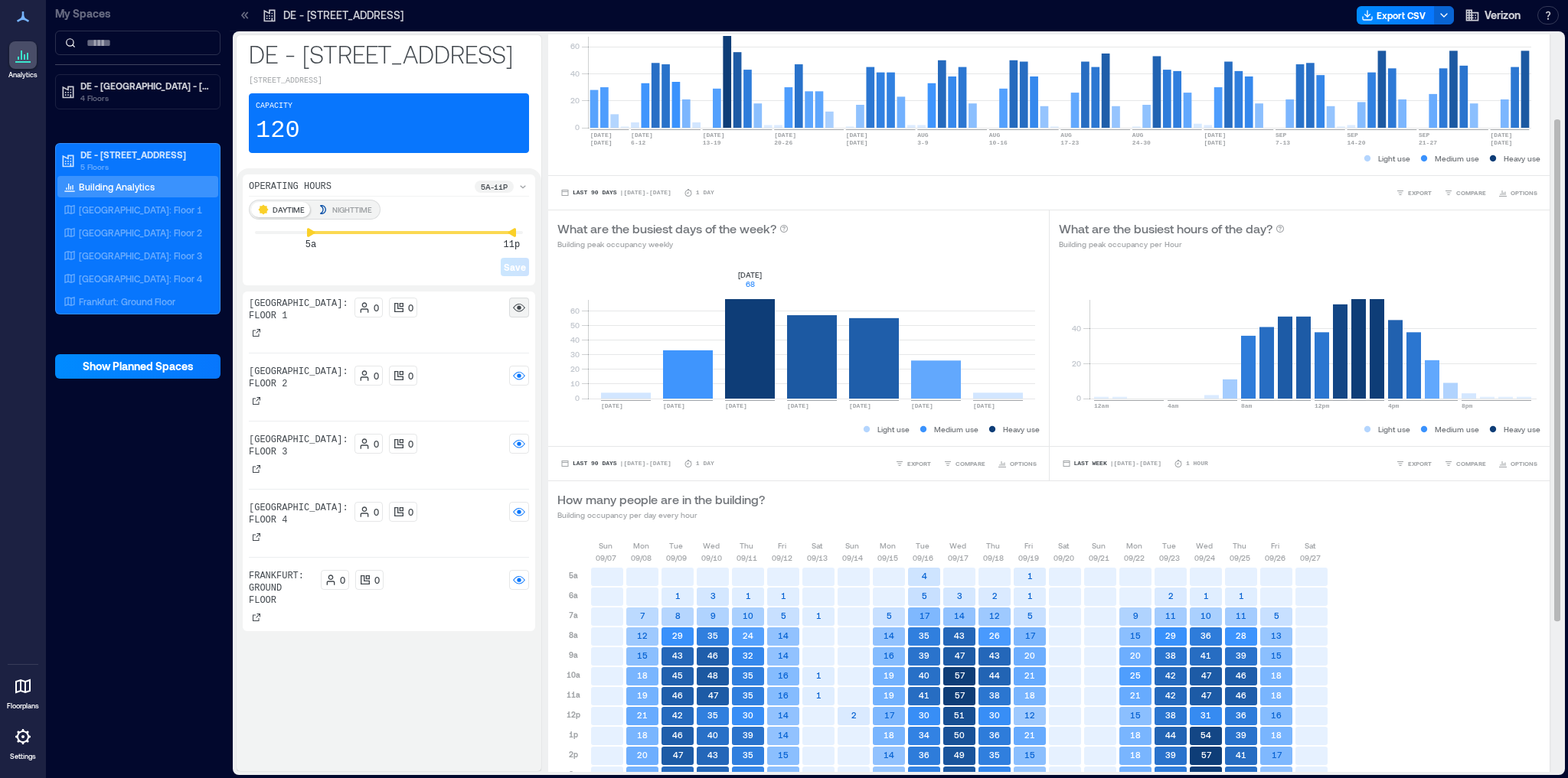
click at [750, 350] on rect at bounding box center [812, 334] width 448 height 130
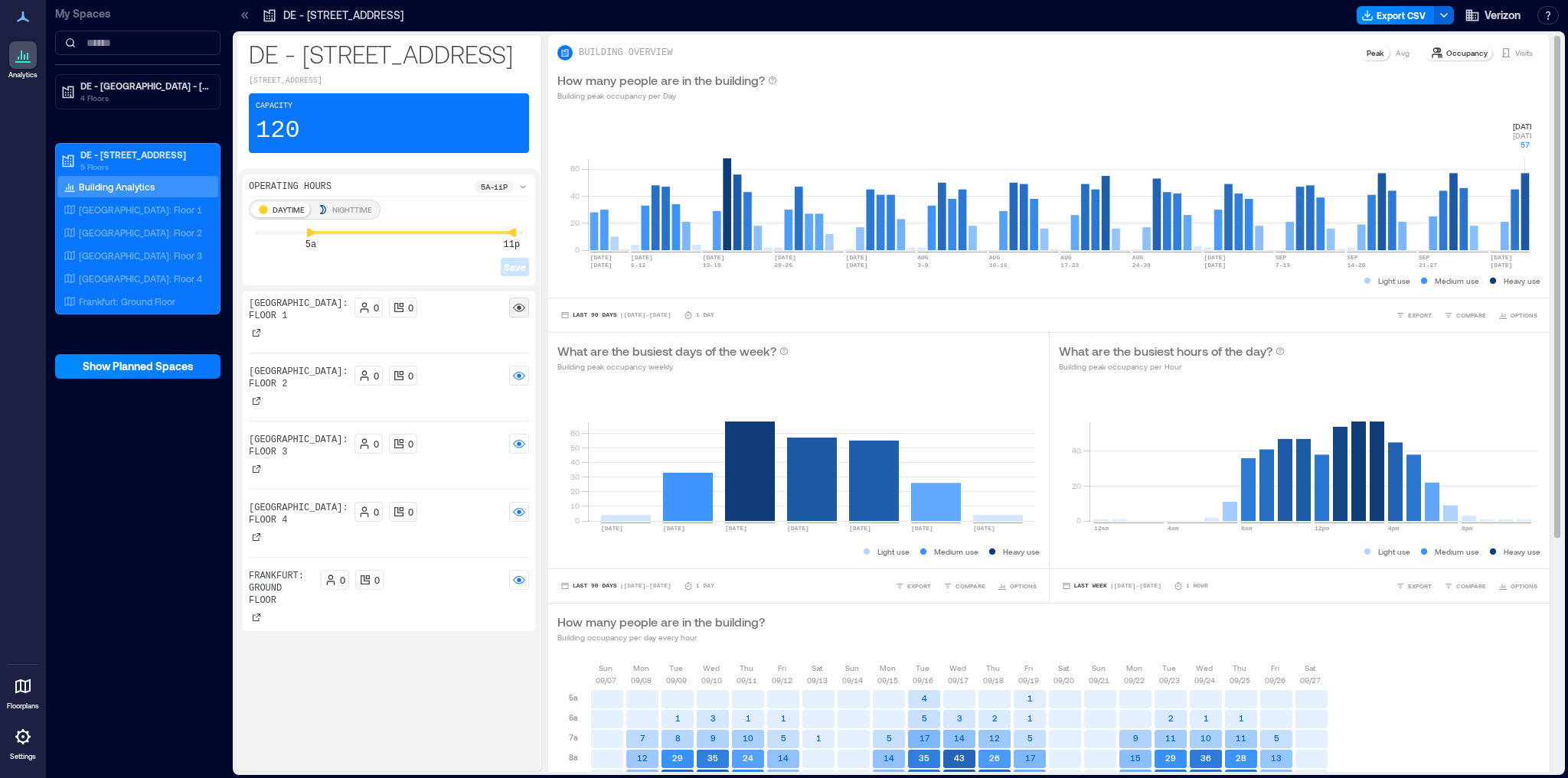
click at [1526, 204] on rect at bounding box center [1060, 185] width 944 height 130
drag, startPoint x: 1523, startPoint y: 253, endPoint x: 1500, endPoint y: 254, distance: 23.0
click at [1500, 254] on icon "0 20 40 60 [DATE] [DATE] [DATE]-[DATE] [DATE]-[DATE] [DATE] [DATE]-[DATE] AUG […" at bounding box center [1044, 196] width 974 height 153
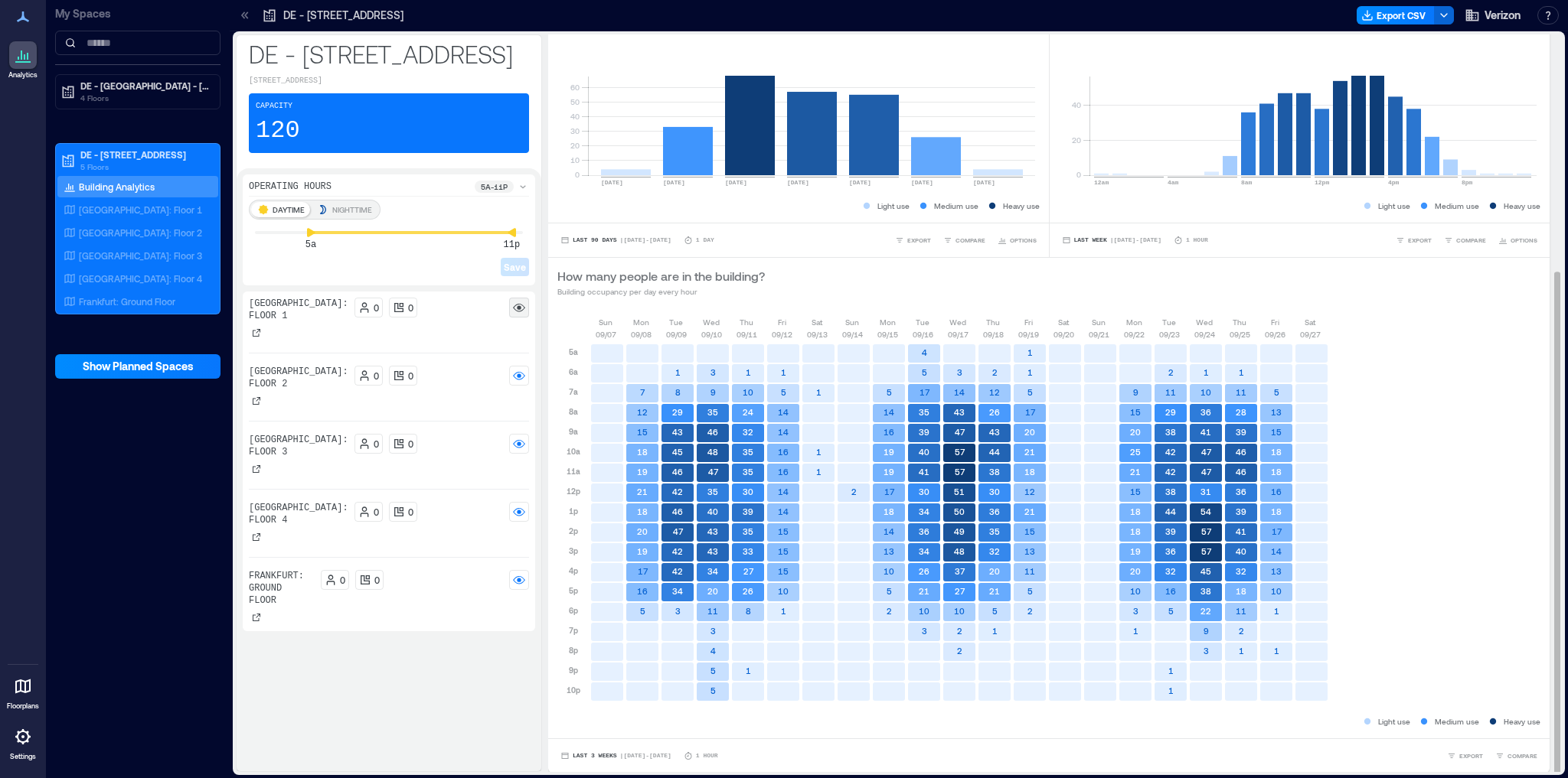
scroll to position [2, 0]
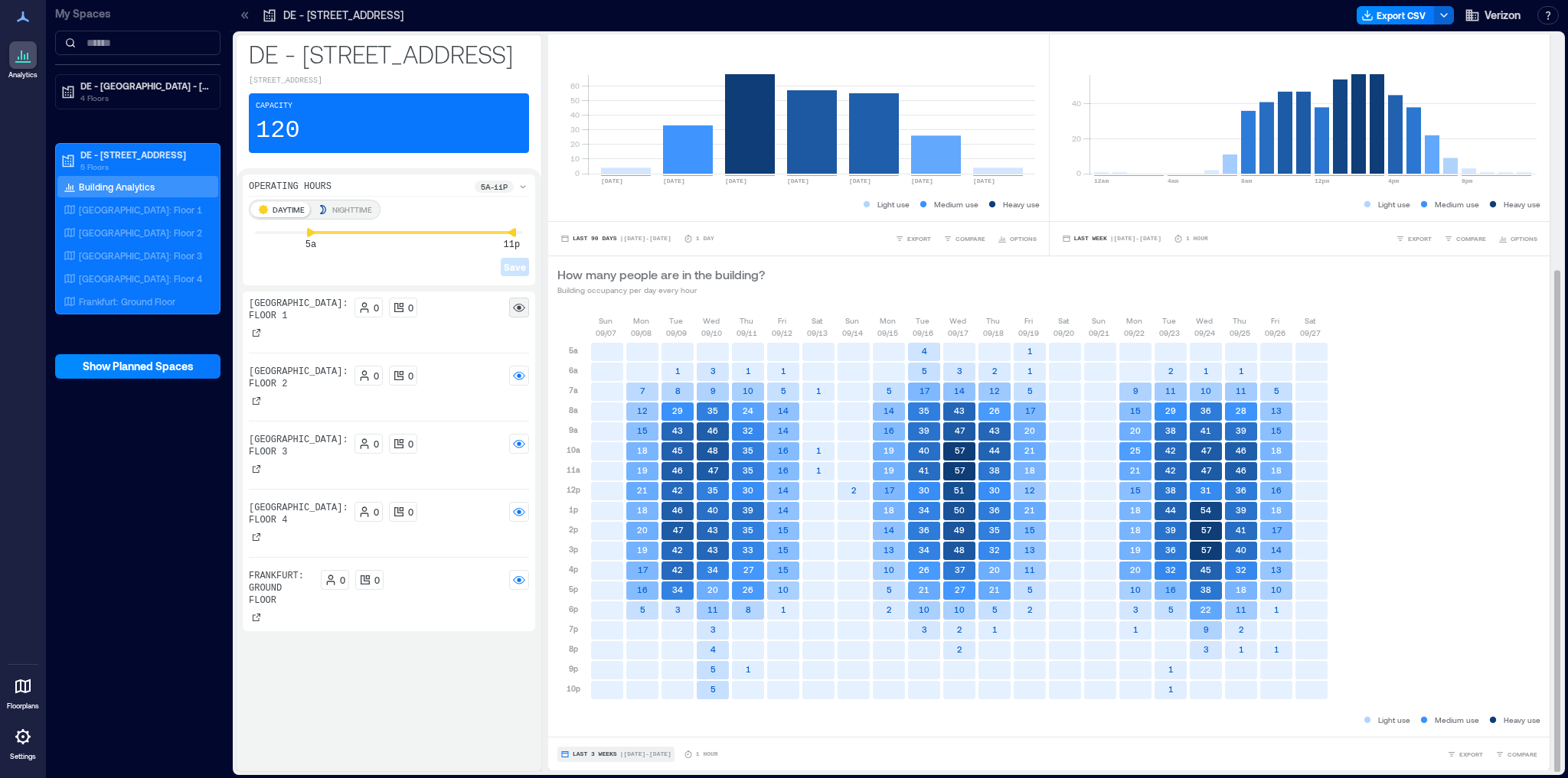
click at [664, 755] on span "| [DATE] - [DATE]" at bounding box center [646, 755] width 51 height 0
click at [610, 667] on span "Last 7 Days" at bounding box center [596, 665] width 49 height 11
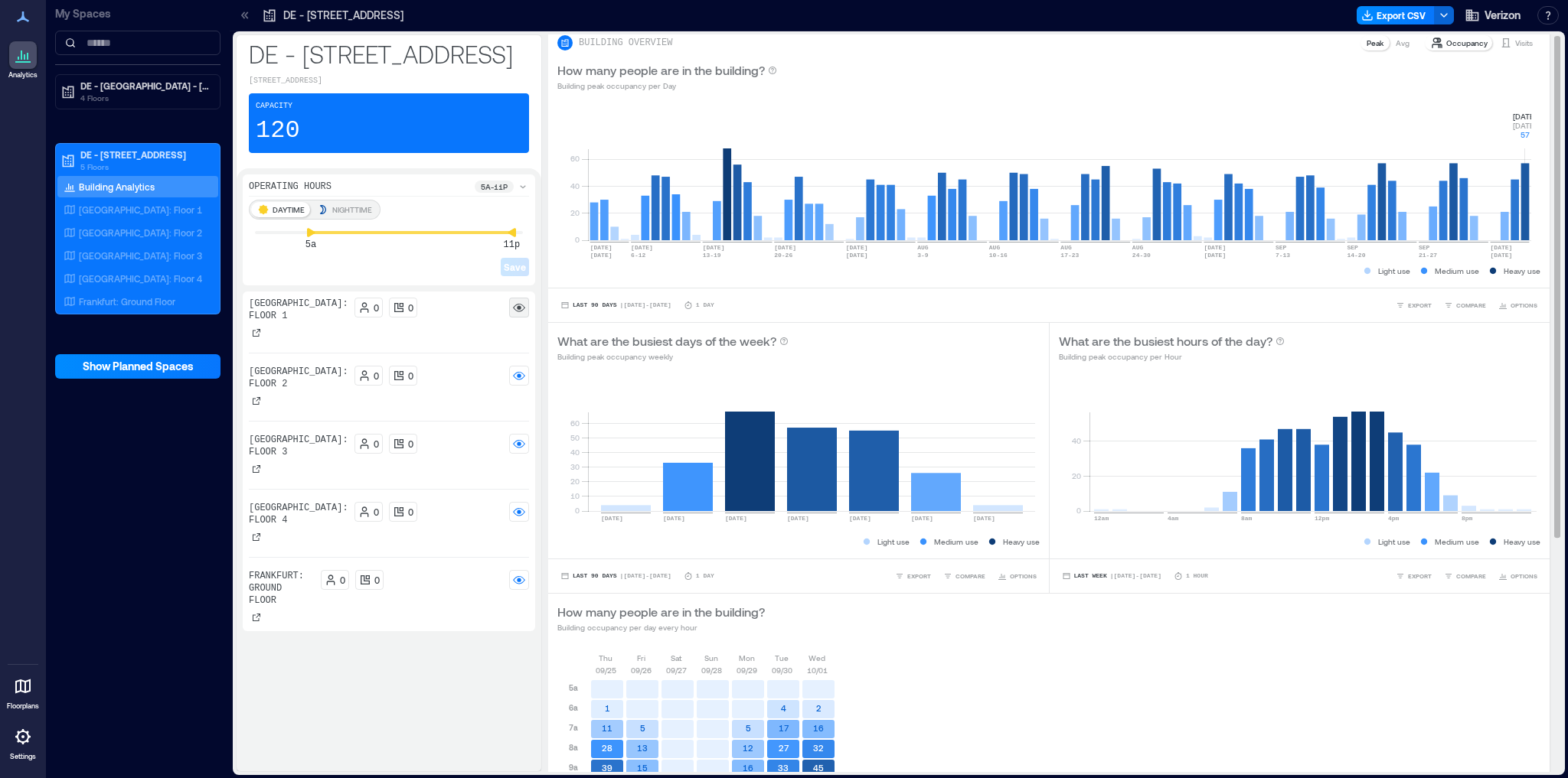
scroll to position [0, 0]
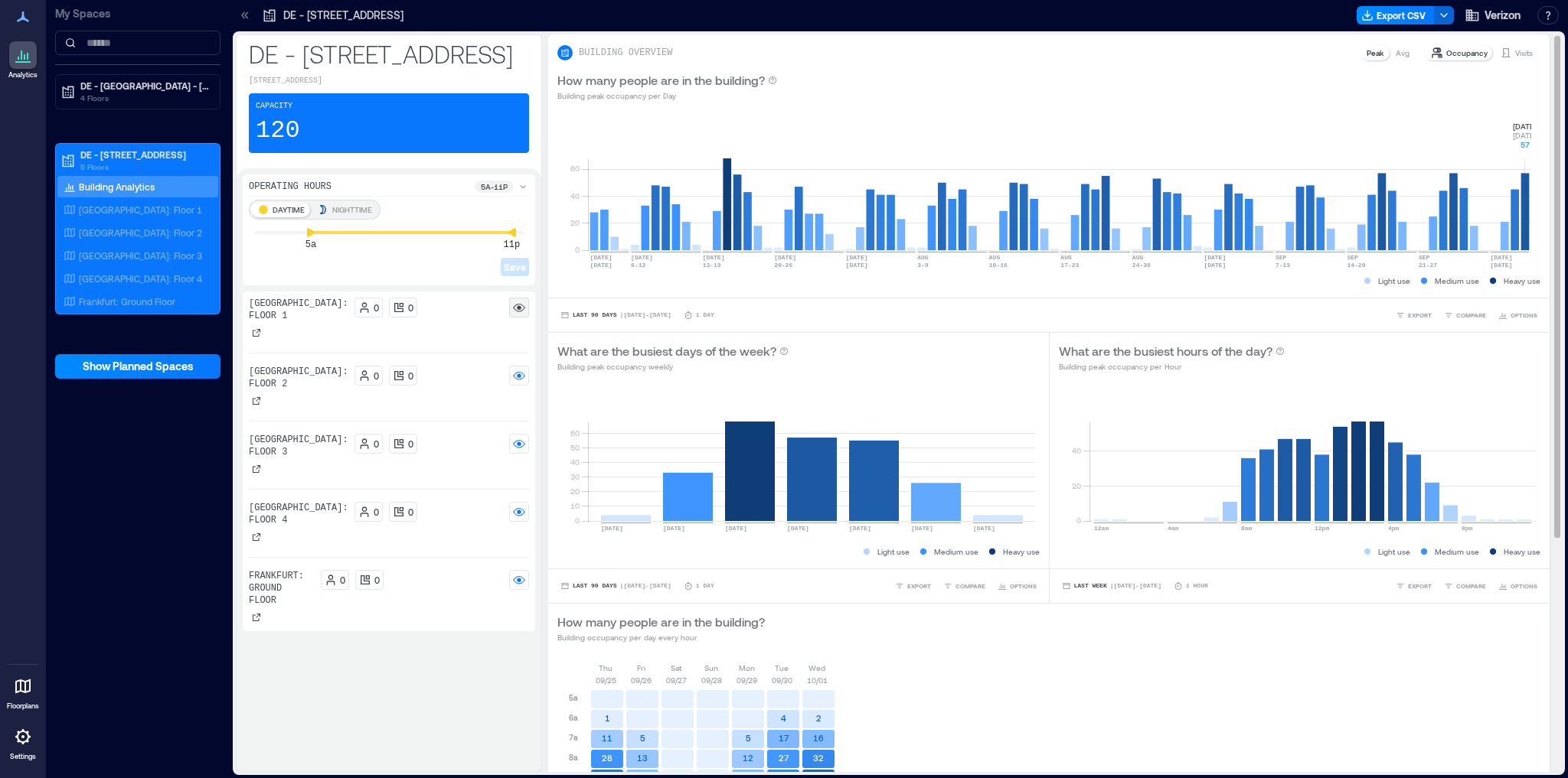
click at [1505, 278] on p "Heavy use" at bounding box center [1522, 281] width 37 height 12
drag, startPoint x: 1380, startPoint y: 137, endPoint x: 1236, endPoint y: 120, distance: 145.0
click at [1235, 122] on rect at bounding box center [1060, 185] width 944 height 130
click at [1454, 203] on rect at bounding box center [1060, 185] width 944 height 130
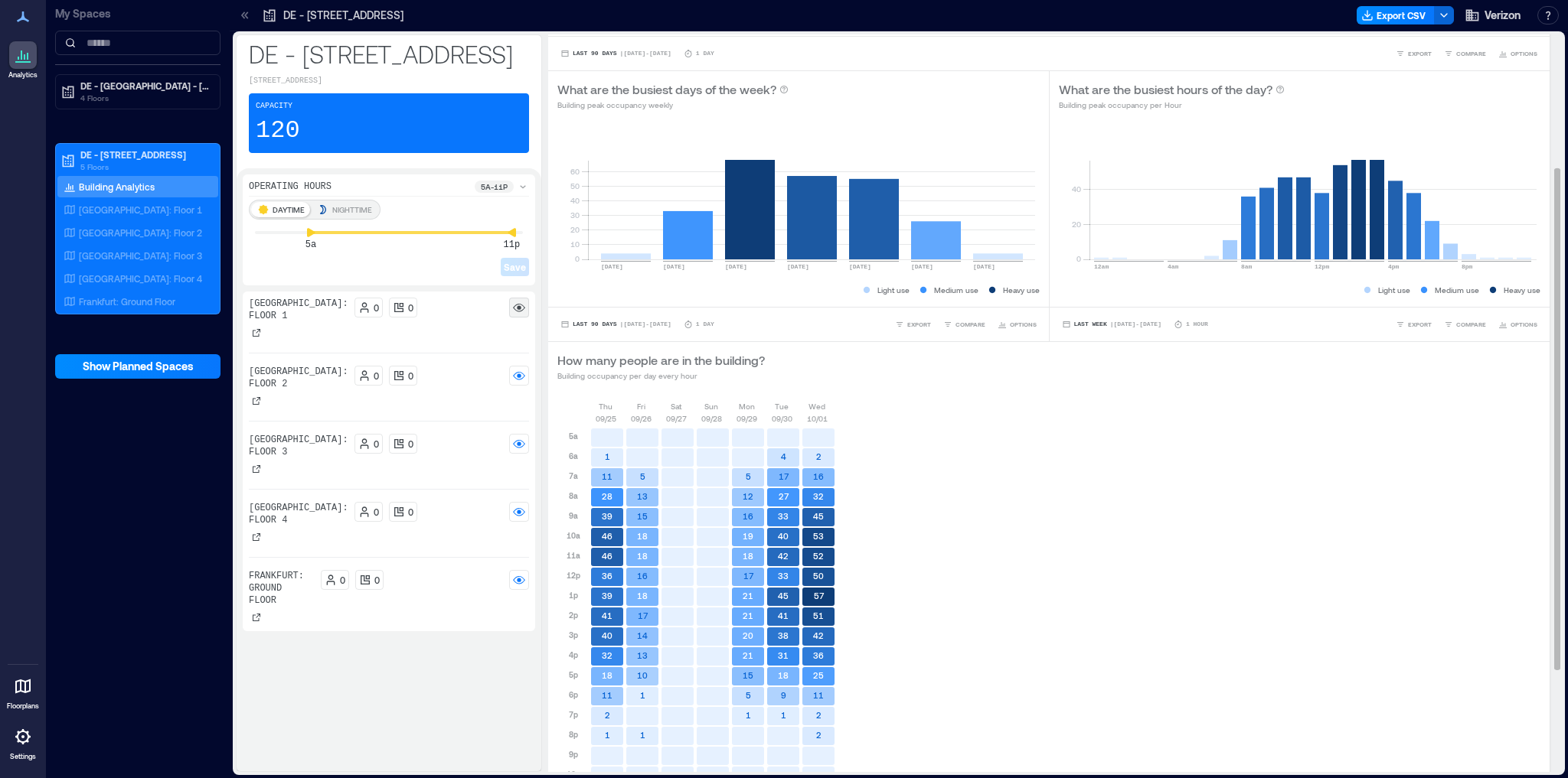
scroll to position [346, 0]
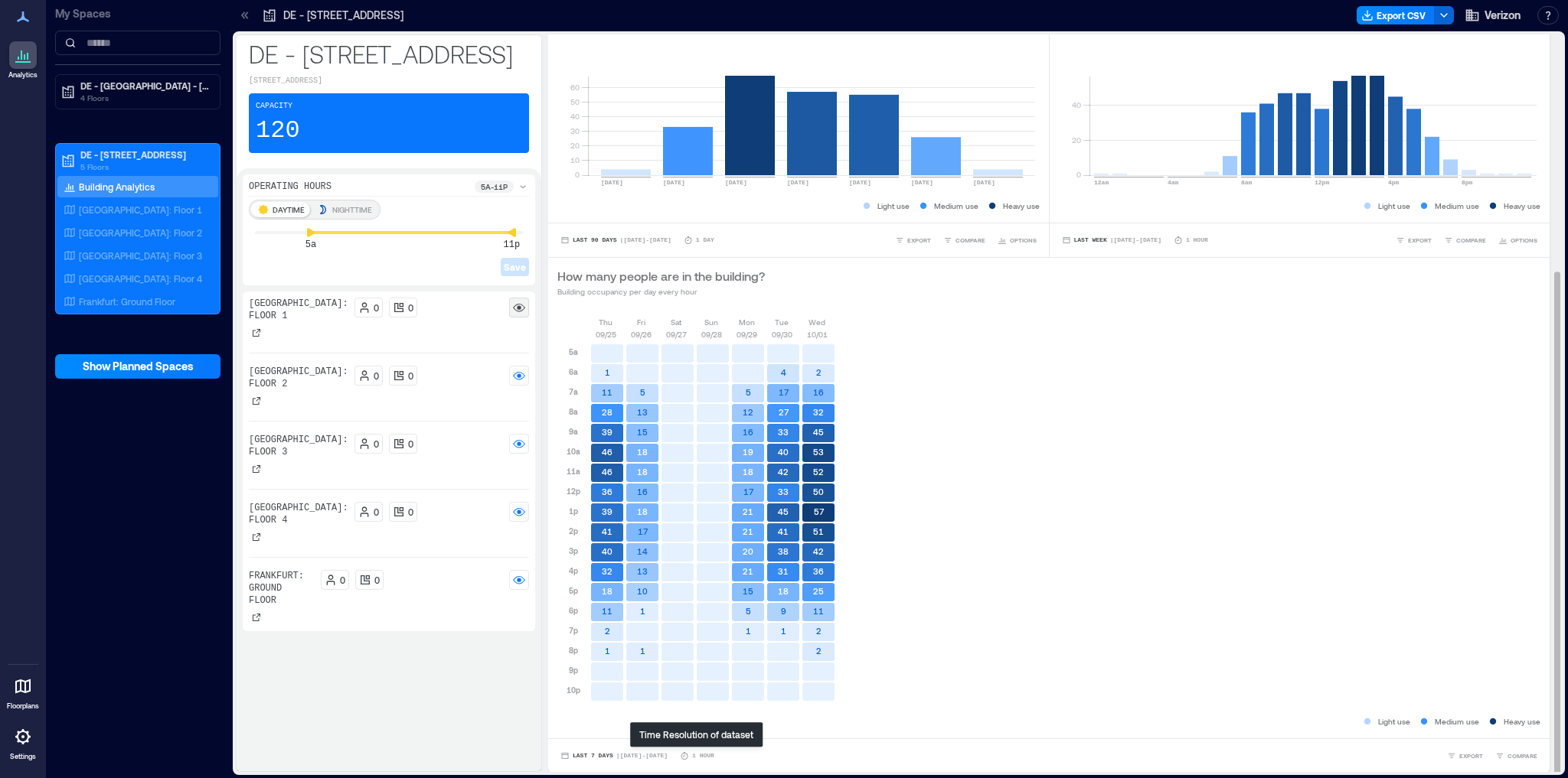
click at [693, 755] on p "1 Hour" at bounding box center [704, 756] width 22 height 9
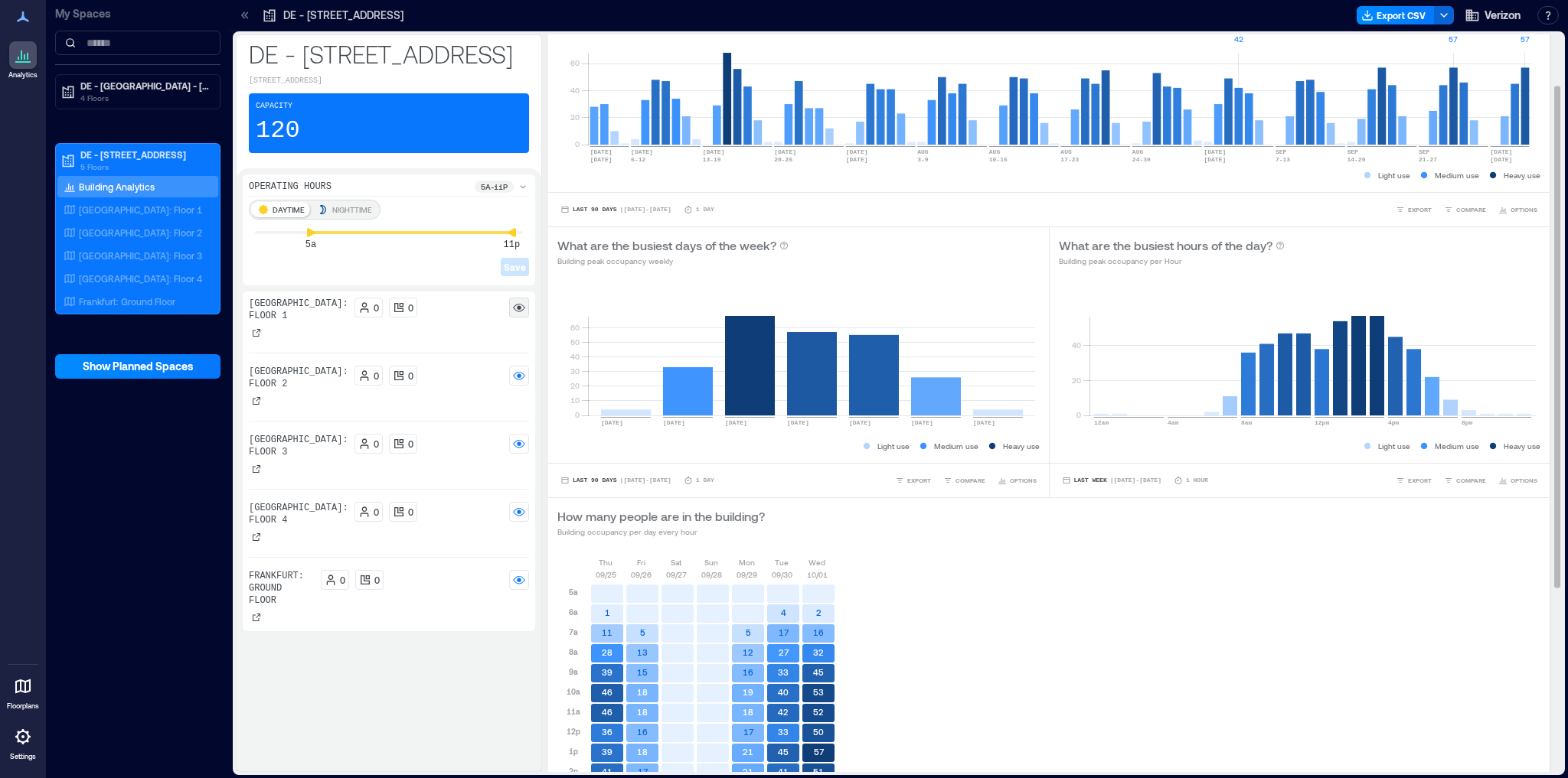
scroll to position [0, 0]
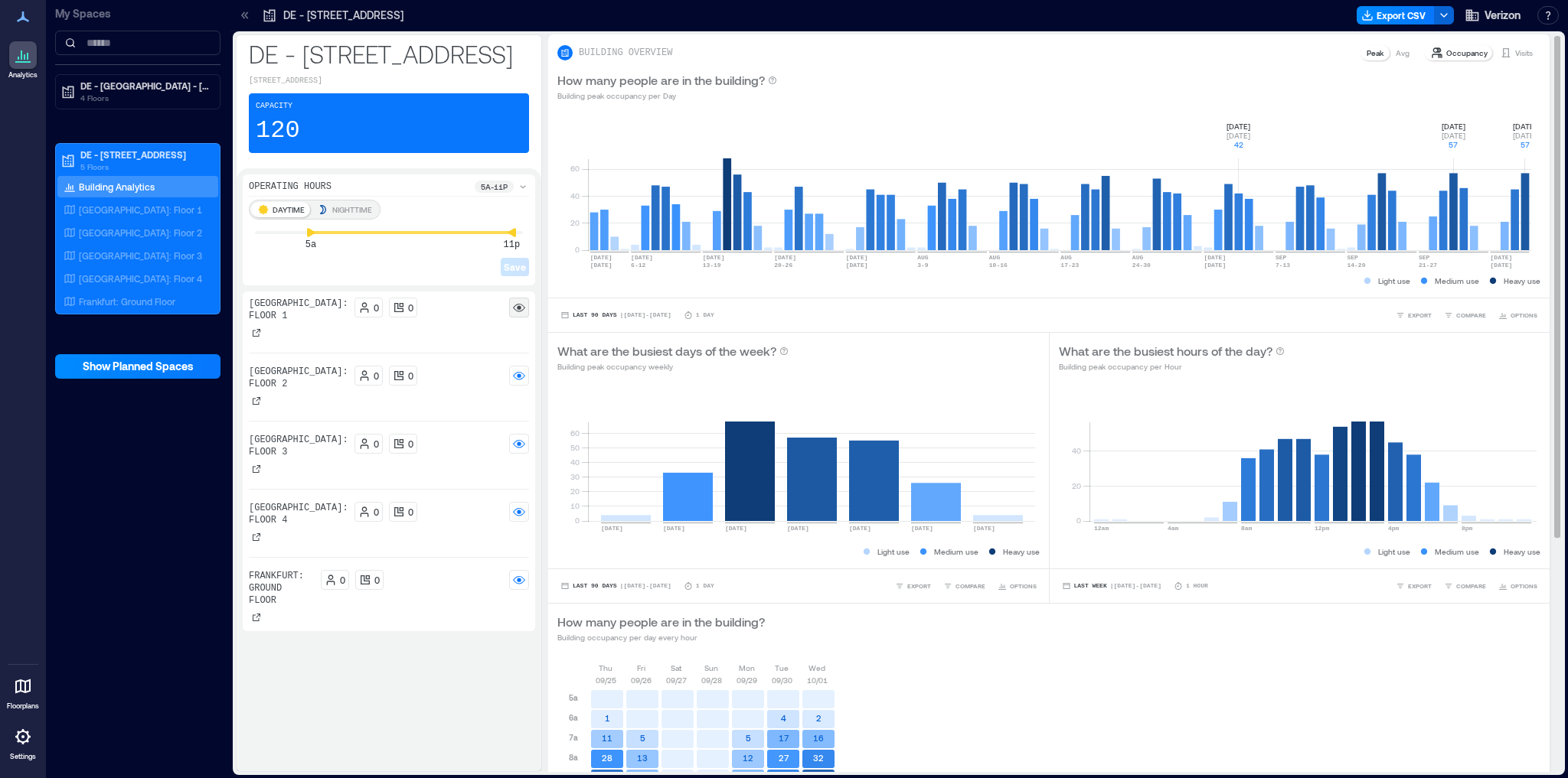
click at [1516, 52] on p "Visits" at bounding box center [1524, 52] width 18 height 12
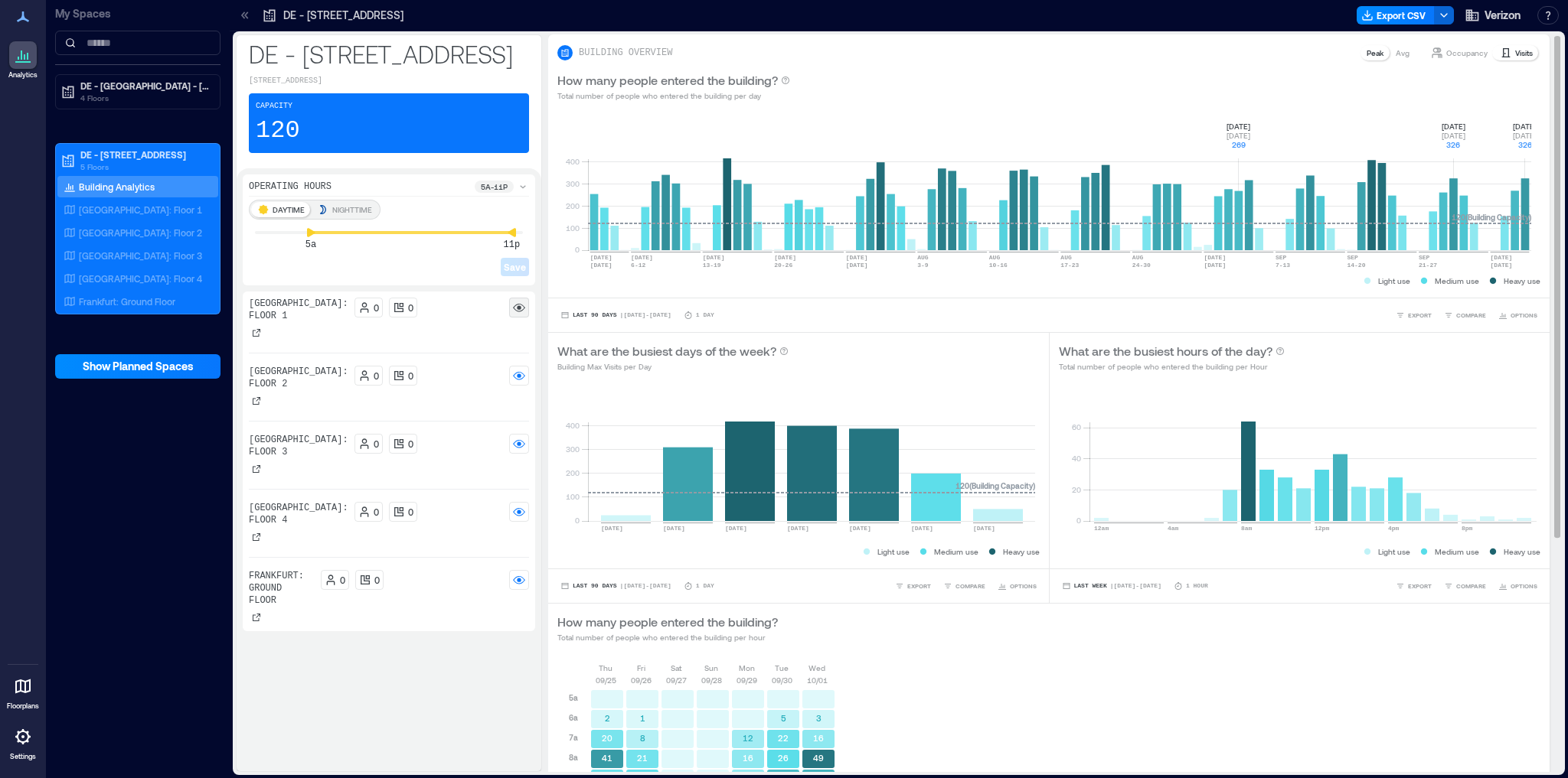
click at [1448, 51] on p "Occupancy" at bounding box center [1467, 52] width 41 height 12
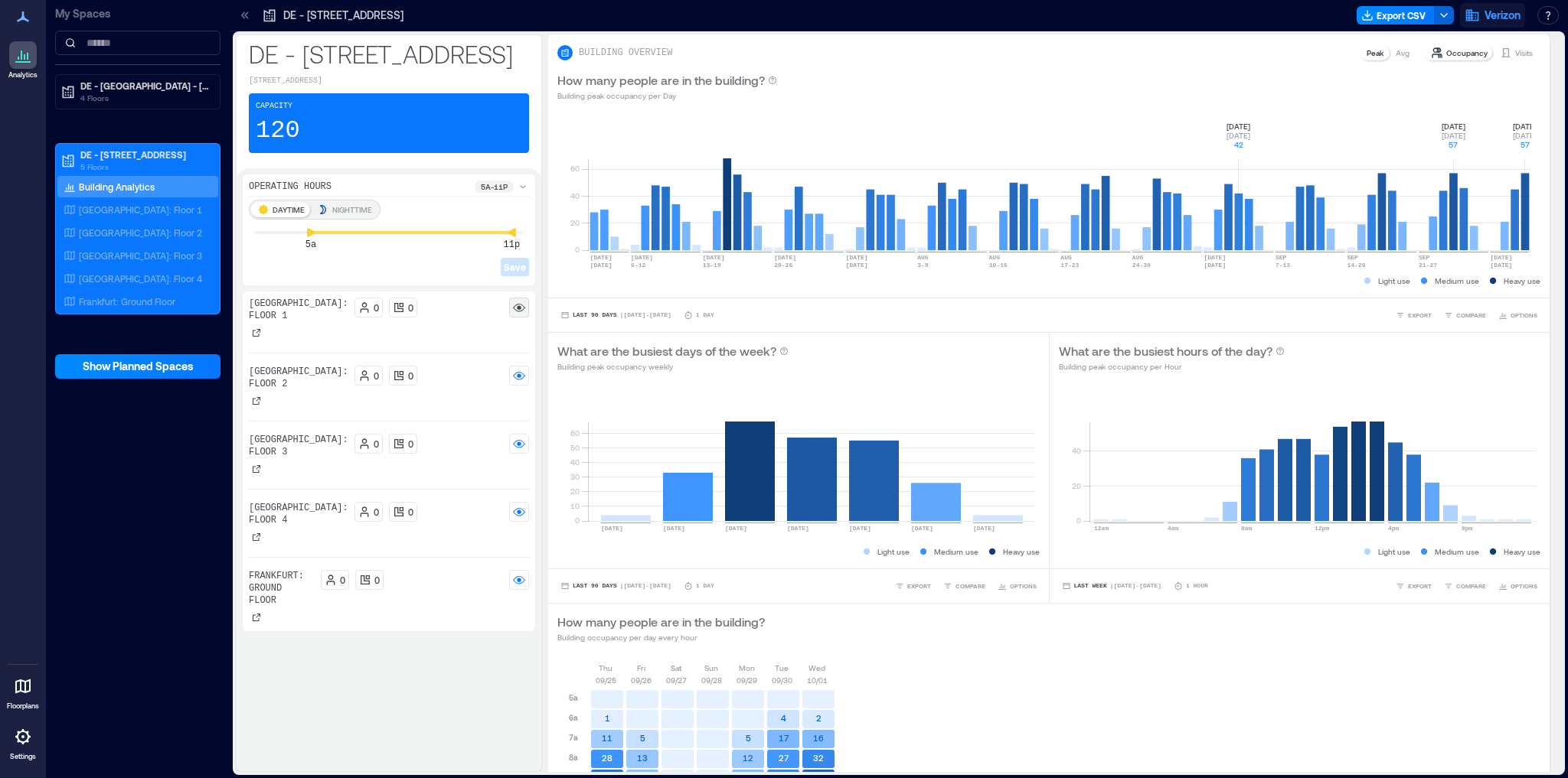
click at [1504, 17] on span "Verizon" at bounding box center [1503, 15] width 36 height 15
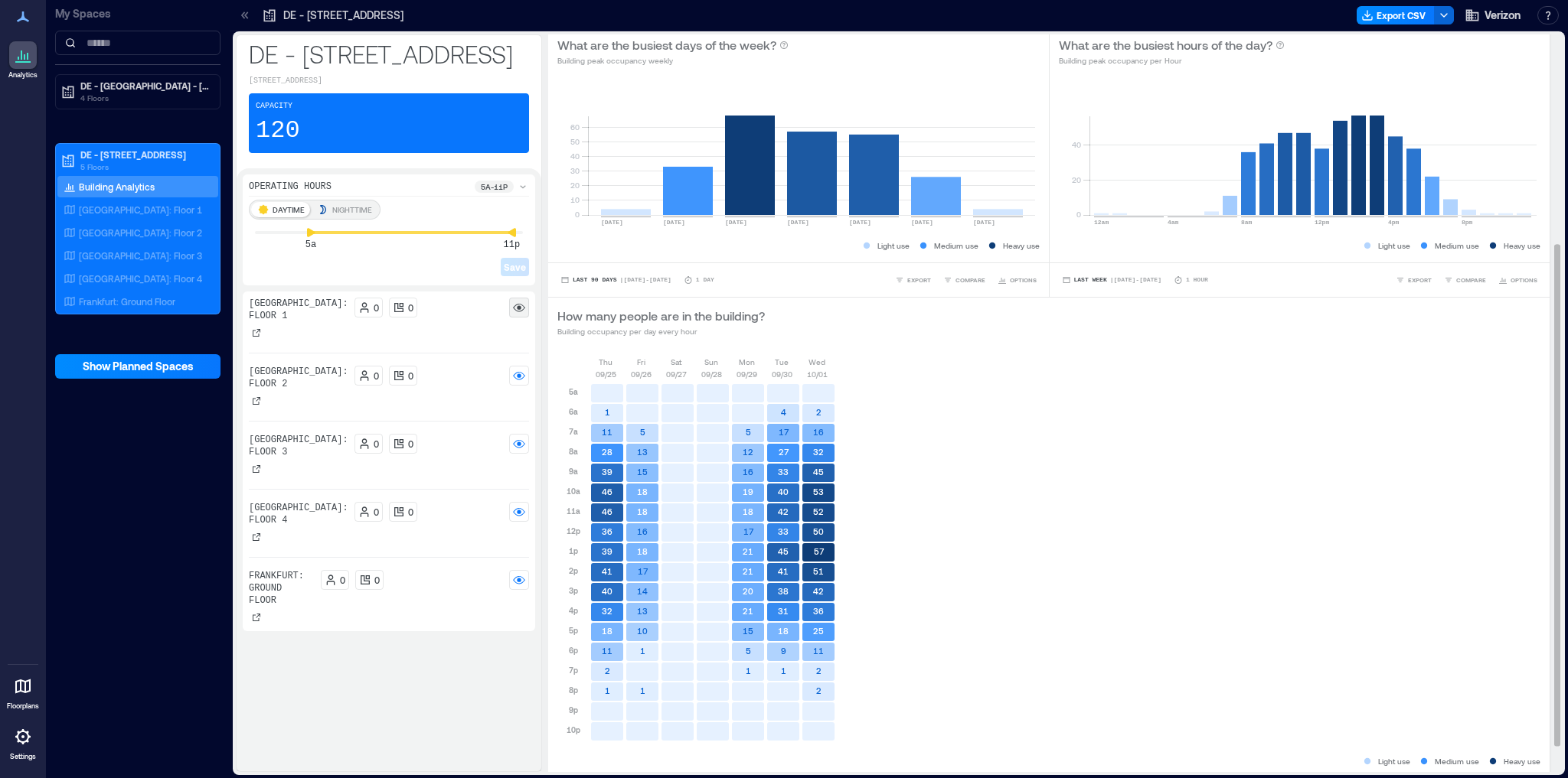
scroll to position [346, 0]
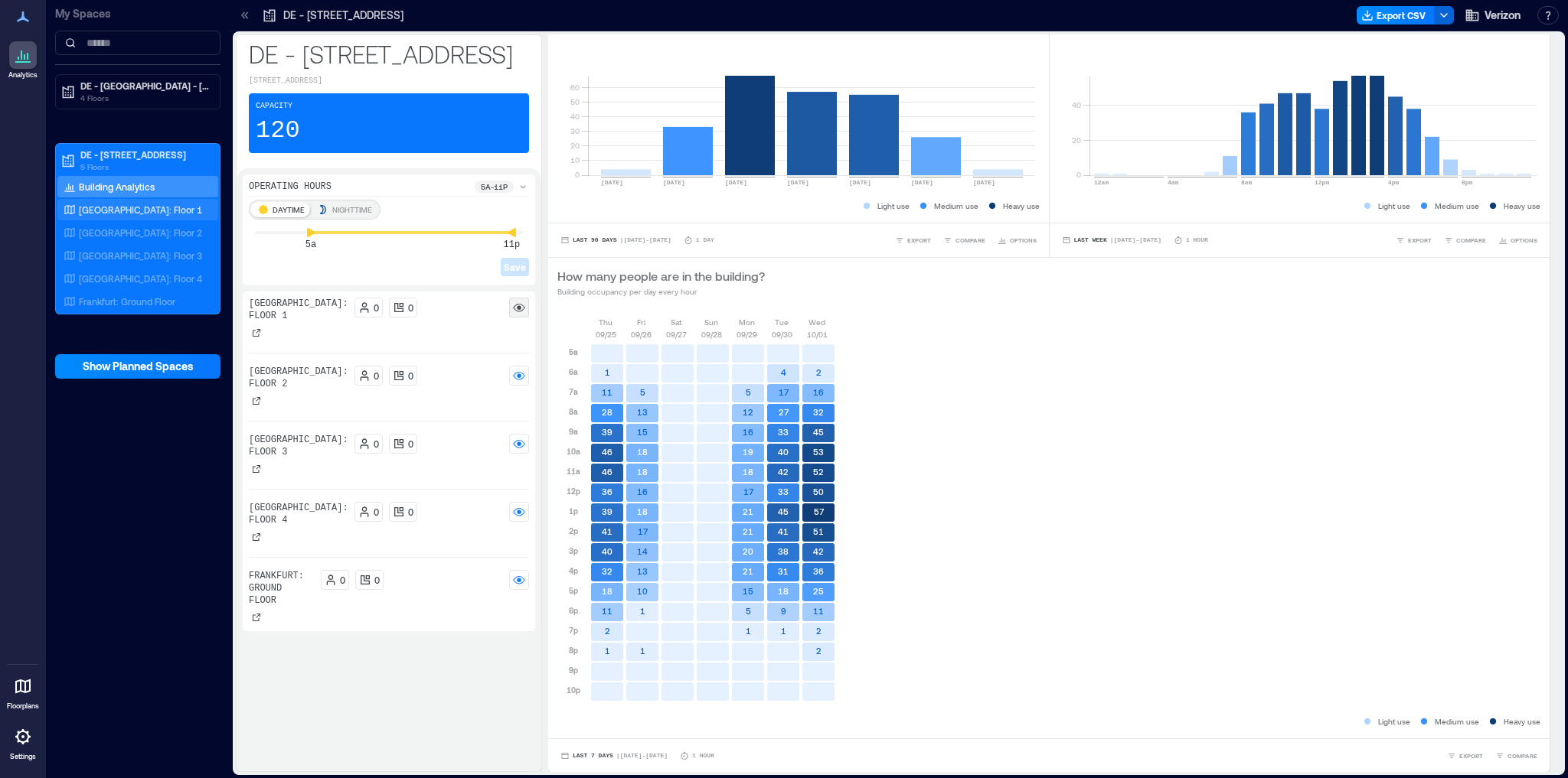
click at [117, 213] on p "[GEOGRAPHIC_DATA]: Floor 1" at bounding box center [141, 210] width 123 height 12
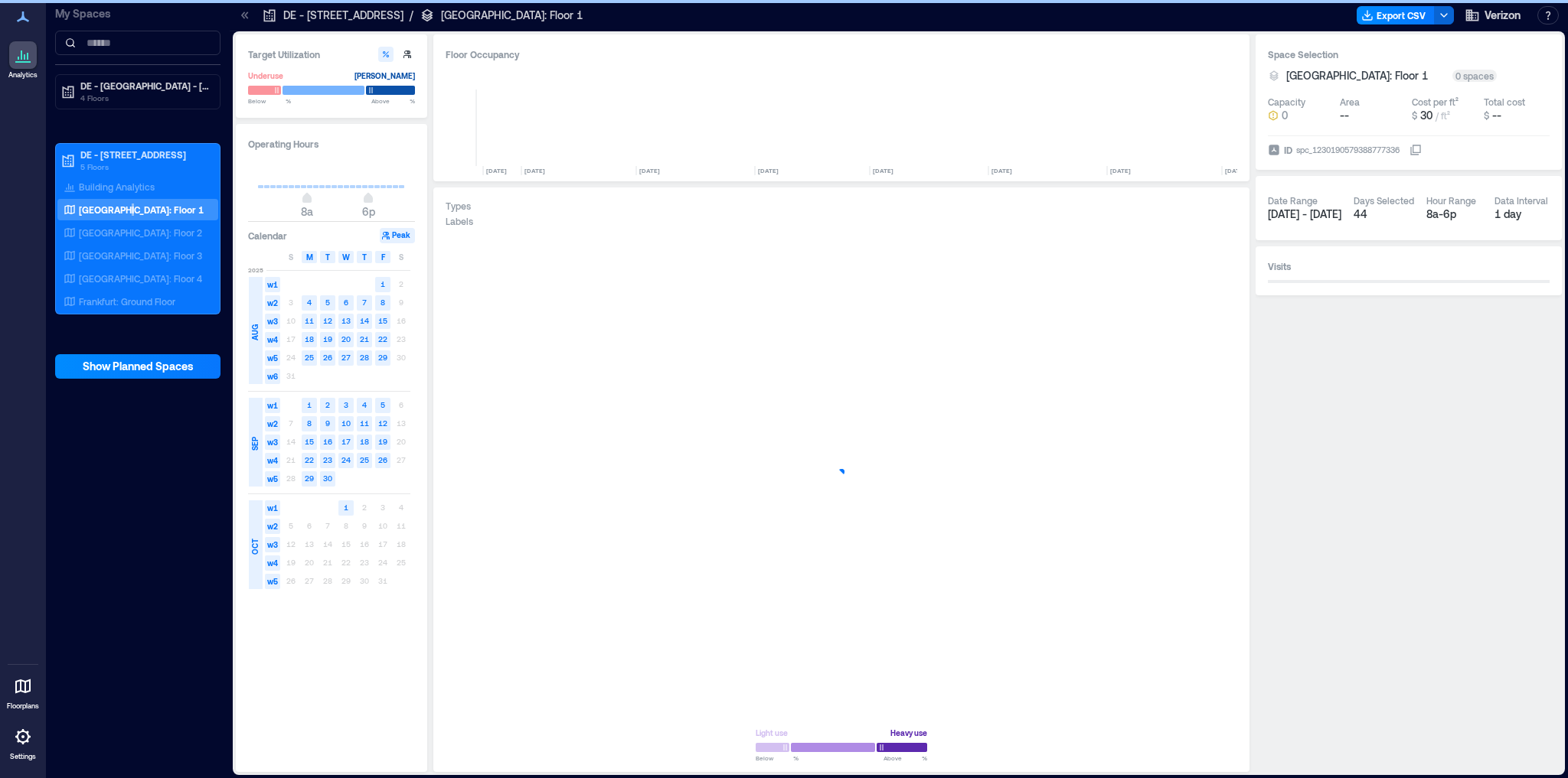
scroll to position [0, 2791]
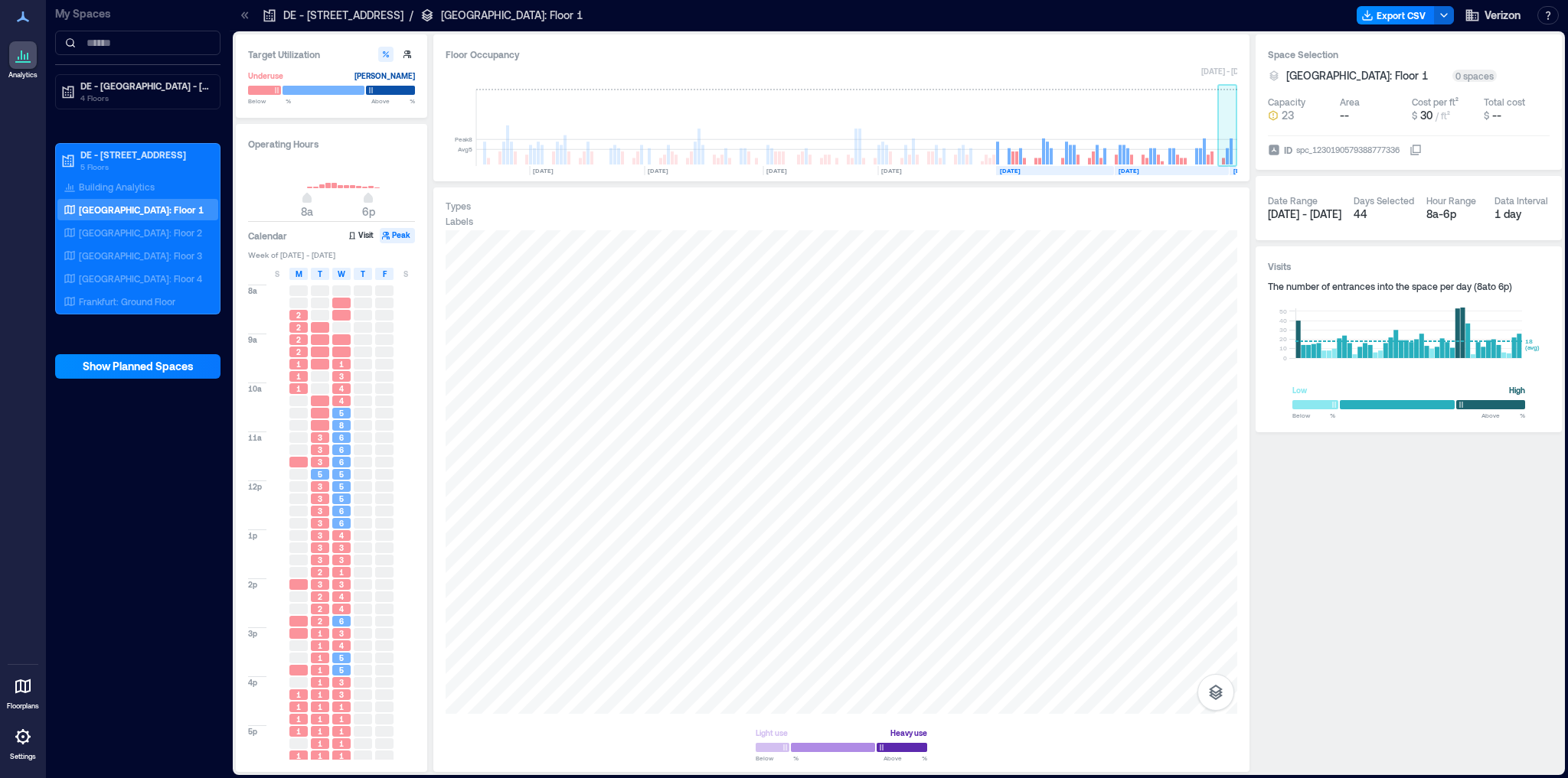
click at [1234, 147] on rect at bounding box center [1228, 128] width 19 height 76
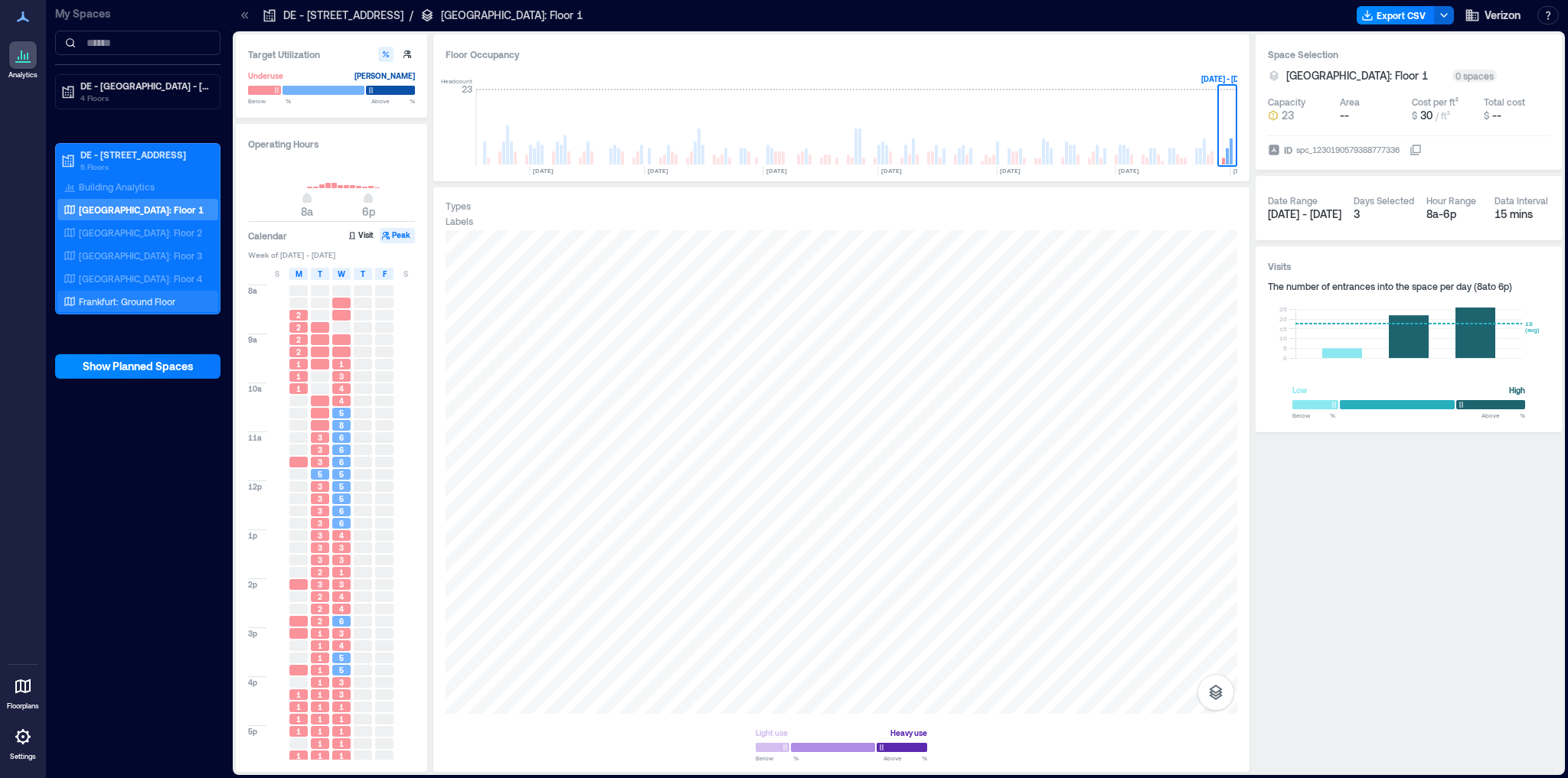
click at [137, 303] on p "Frankfurt: Ground Floor" at bounding box center [127, 302] width 97 height 12
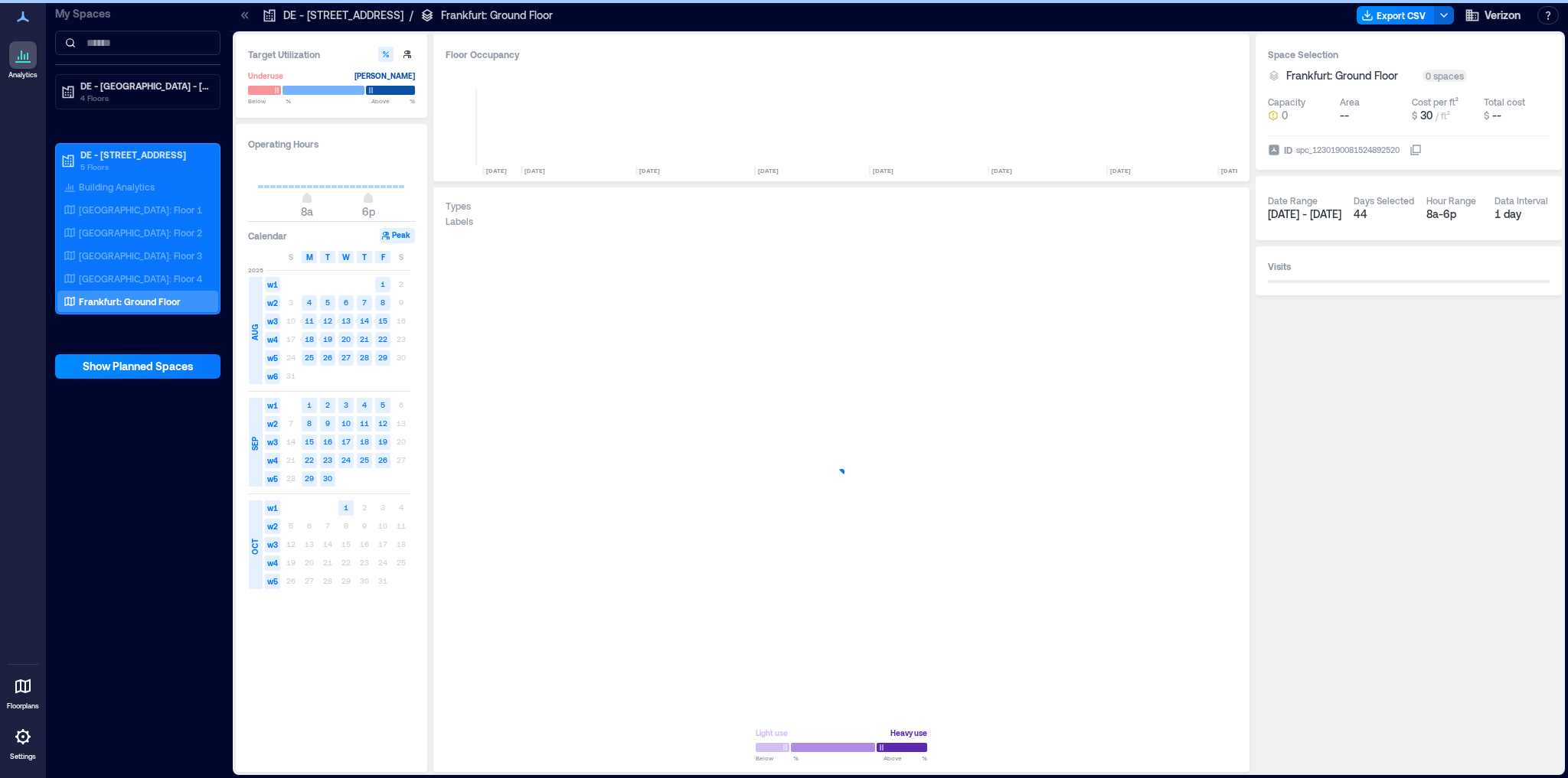
scroll to position [0, 2204]
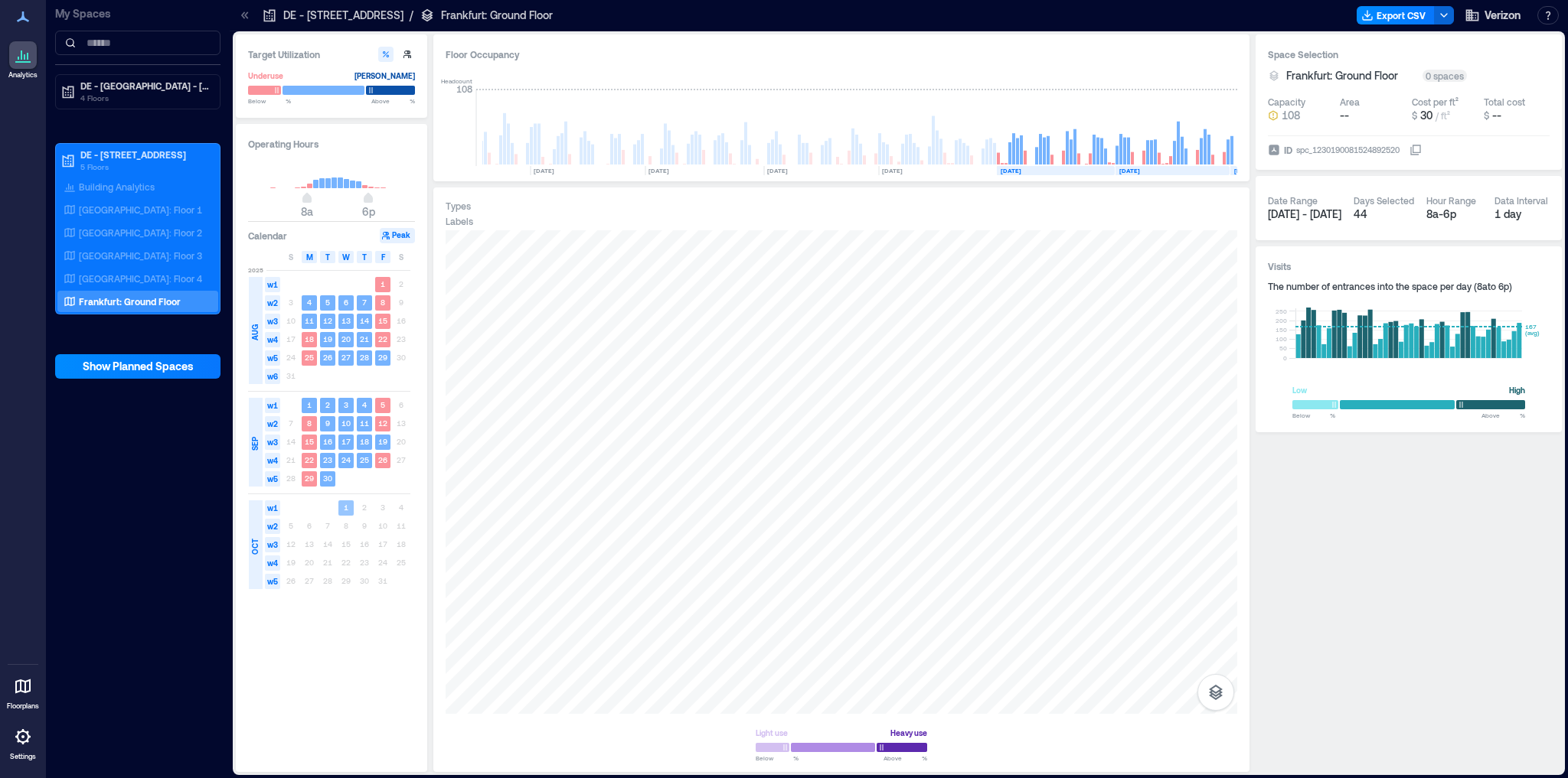
click at [349, 506] on rect at bounding box center [346, 508] width 15 height 15
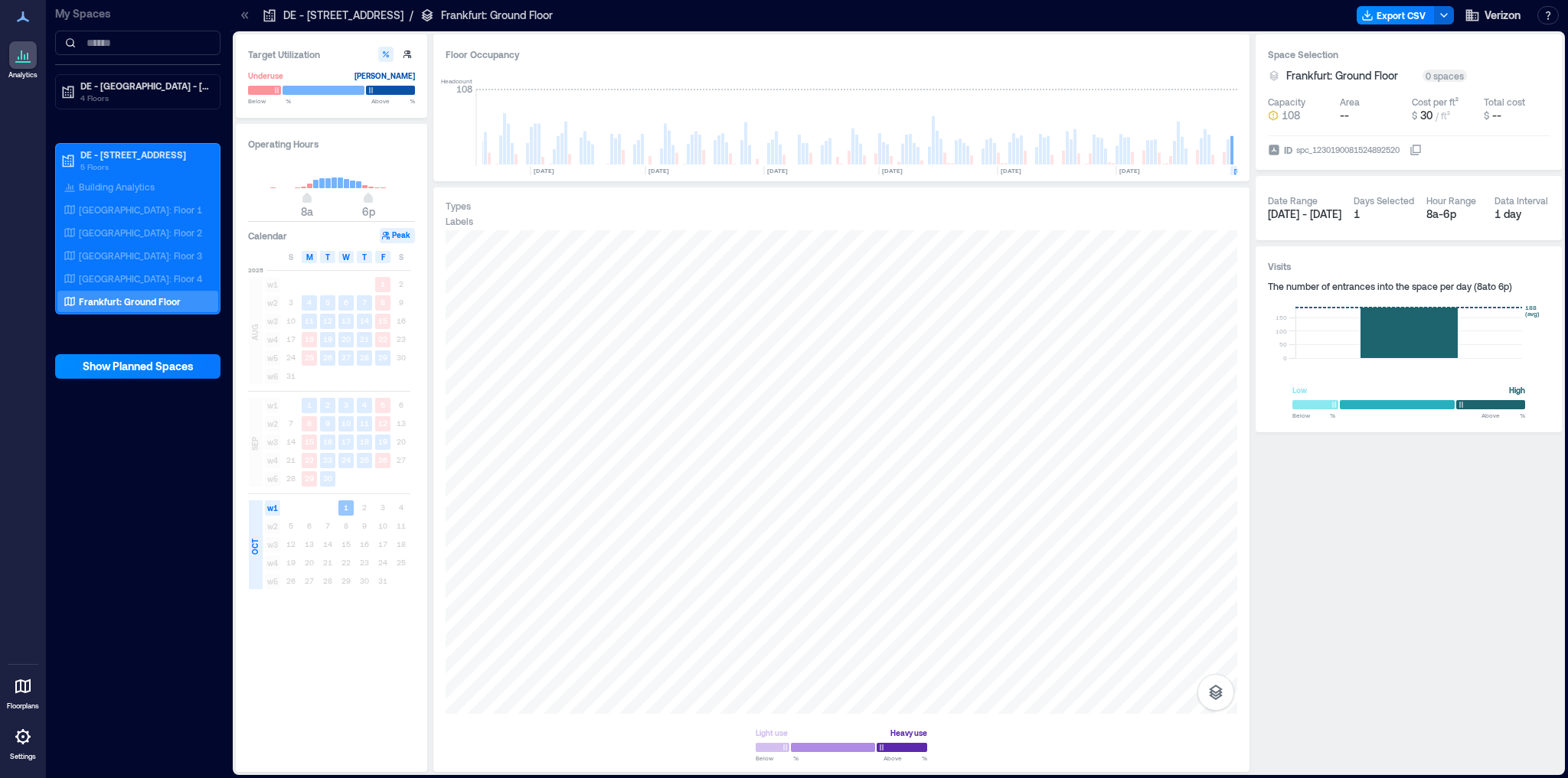
click at [349, 510] on rect at bounding box center [346, 508] width 15 height 15
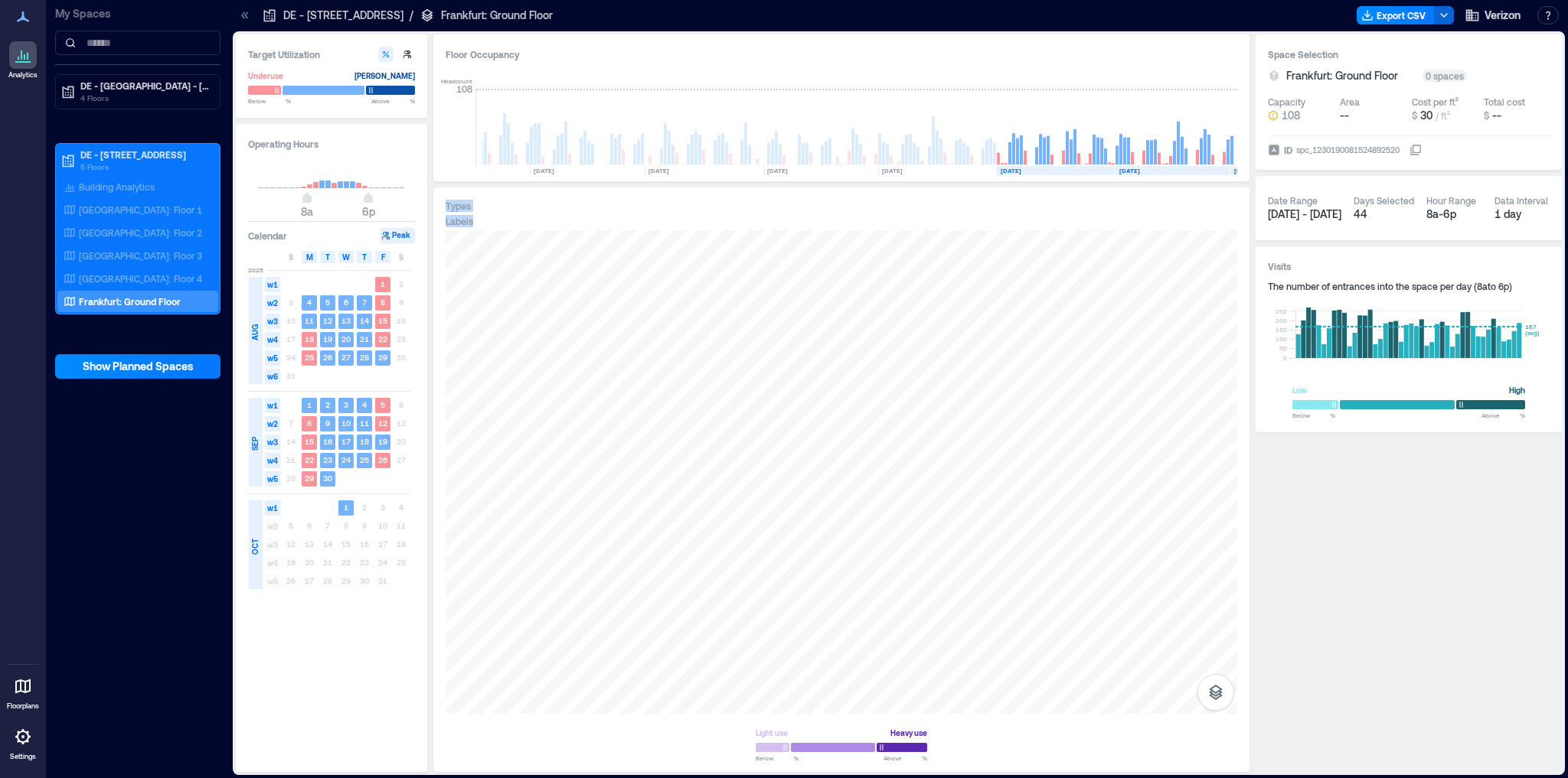
drag, startPoint x: 1211, startPoint y: 171, endPoint x: 857, endPoint y: 218, distance: 357.1
click at [857, 218] on div "Floor Occupancy Headcount 108 [DATE] [DATE] [DATE] [DATE] [DATE] [DATE] [DATE] …" at bounding box center [842, 403] width 816 height 738
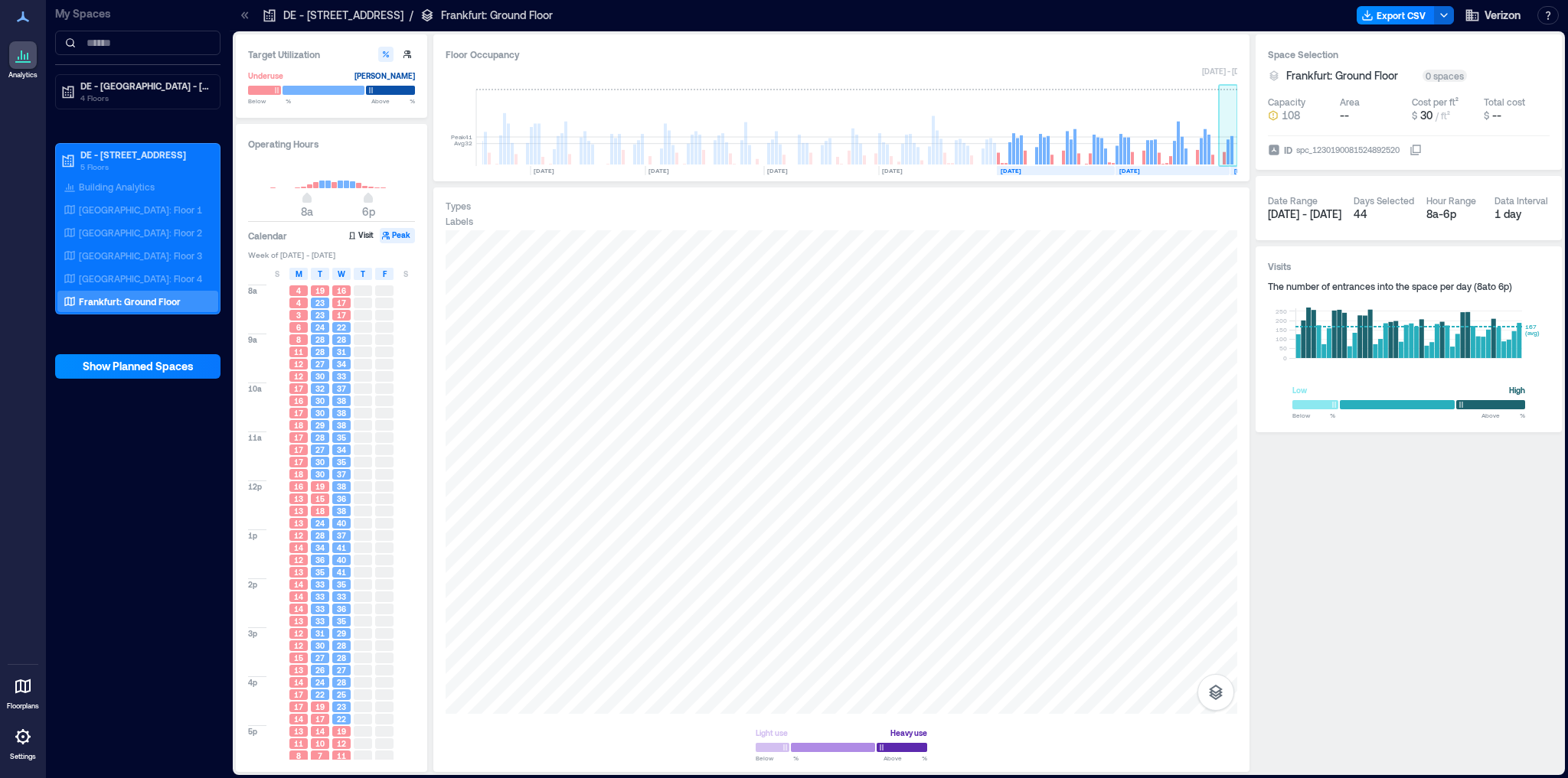
drag, startPoint x: 898, startPoint y: 117, endPoint x: 1251, endPoint y: 131, distance: 353.3
click at [1251, 132] on div "Target Utilization Underuse [PERSON_NAME] Below ** % Above ** % Operating Hours…" at bounding box center [898, 403] width 1326 height 738
